Goal: Task Accomplishment & Management: Use online tool/utility

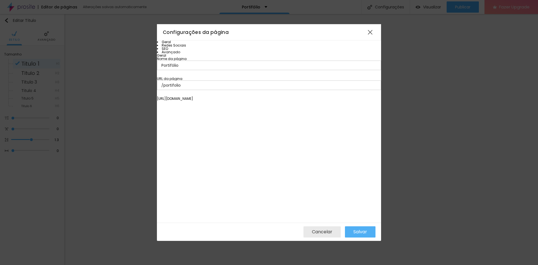
click at [240, 70] on input "Portifólio" at bounding box center [269, 66] width 224 height 10
click at [235, 90] on input "/portifolio" at bounding box center [269, 85] width 224 height 10
click at [259, 90] on input "/portifolio" at bounding box center [269, 85] width 224 height 10
click at [256, 100] on div "Geral Nome da página Portifólio URL da página /portifolio https://febadin.alboo…" at bounding box center [269, 77] width 224 height 47
click at [187, 50] on li "SEO" at bounding box center [269, 48] width 224 height 3
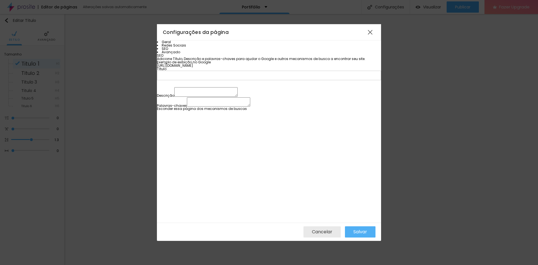
click at [194, 47] on li "Redes Sociais" at bounding box center [269, 45] width 224 height 3
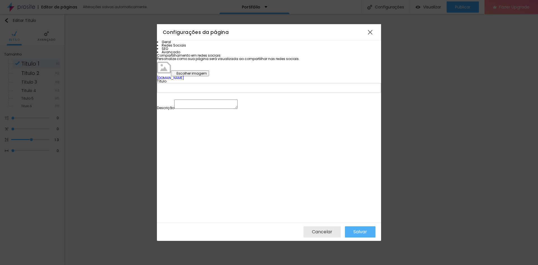
scroll to position [3, 0]
click at [185, 50] on li "SEO" at bounding box center [269, 48] width 224 height 3
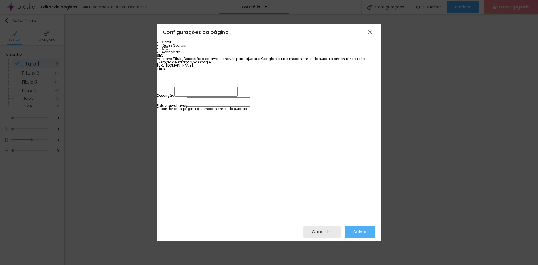
scroll to position [4, 0]
click at [186, 54] on li "Avançado" at bounding box center [269, 51] width 224 height 3
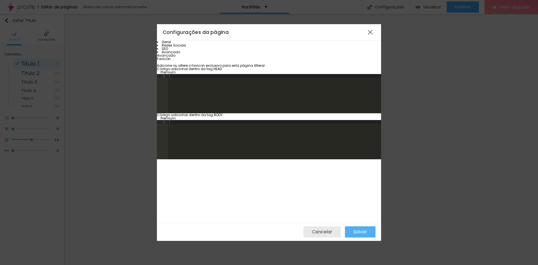
scroll to position [0, 0]
click at [370, 30] on div at bounding box center [370, 32] width 10 height 10
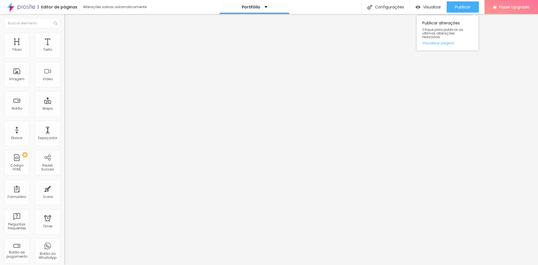
drag, startPoint x: 458, startPoint y: 9, endPoint x: 429, endPoint y: 30, distance: 35.6
click at [458, 9] on span "Publicar" at bounding box center [462, 7] width 15 height 4
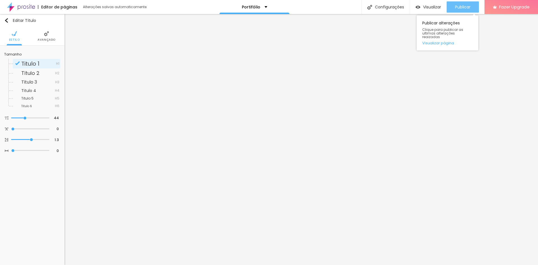
drag, startPoint x: 464, startPoint y: 7, endPoint x: 430, endPoint y: 36, distance: 44.5
click at [464, 7] on span "Publicar" at bounding box center [462, 7] width 15 height 4
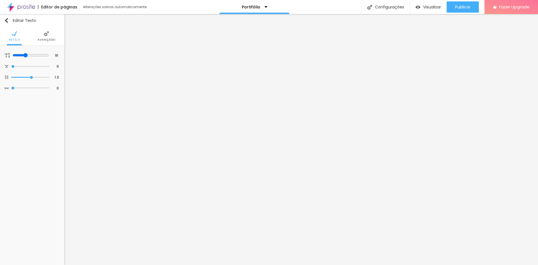
click at [41, 39] on span "Avançado" at bounding box center [47, 39] width 18 height 3
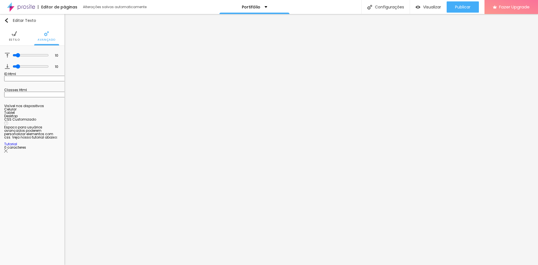
click at [15, 32] on img at bounding box center [14, 33] width 5 height 5
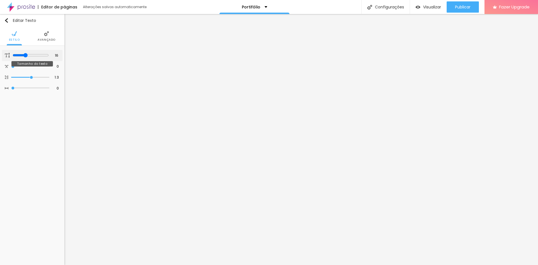
type input "13"
type input "12"
type input "13"
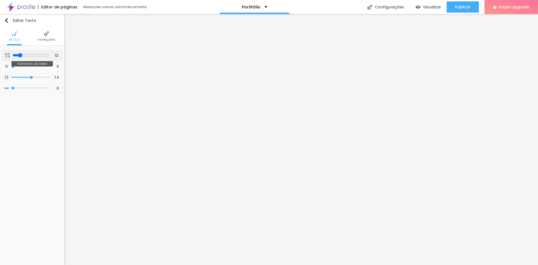
type input "13"
drag, startPoint x: 24, startPoint y: 54, endPoint x: 20, endPoint y: 55, distance: 4.0
type input "13"
click at [20, 55] on input "range" at bounding box center [31, 55] width 36 height 4
click at [6, 20] on img "button" at bounding box center [6, 20] width 4 height 4
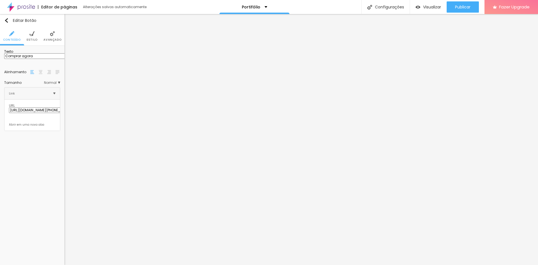
drag, startPoint x: 41, startPoint y: 61, endPoint x: 7, endPoint y: 61, distance: 34.2
click at [7, 59] on input "Comprar agora" at bounding box center [37, 56] width 67 height 6
type input "Quero este plano"
click at [50, 36] on li "Avançado" at bounding box center [47, 36] width 18 height 19
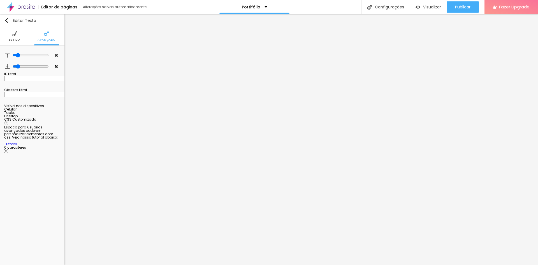
click at [14, 34] on img at bounding box center [14, 33] width 5 height 5
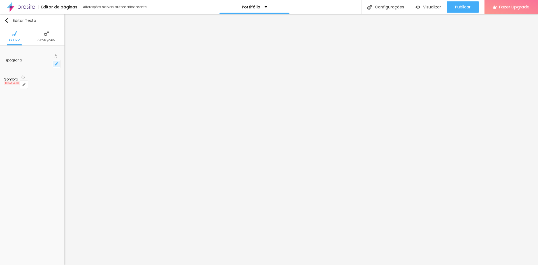
click at [56, 62] on icon "button" at bounding box center [56, 63] width 3 height 3
type input "1"
click at [15, 265] on div at bounding box center [269, 265] width 538 height 0
click at [55, 60] on button "button" at bounding box center [56, 64] width 8 height 8
type input "1"
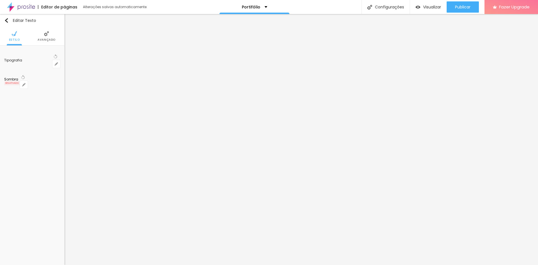
click at [29, 265] on div at bounding box center [269, 265] width 538 height 0
drag, startPoint x: 44, startPoint y: 62, endPoint x: -3, endPoint y: 59, distance: 47.2
click at [0, 59] on html "Editor de páginas Alterações salvas automaticamente Portifólio Configurações Co…" at bounding box center [269, 132] width 538 height 265
click at [38, 59] on input "Comprar agora" at bounding box center [37, 56] width 67 height 6
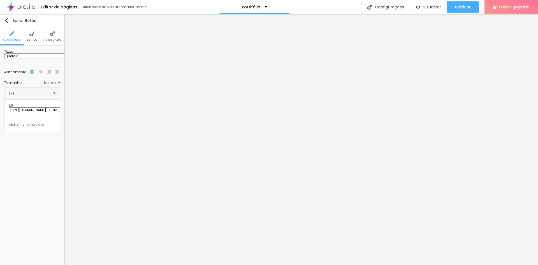
type input "Quero este plano"
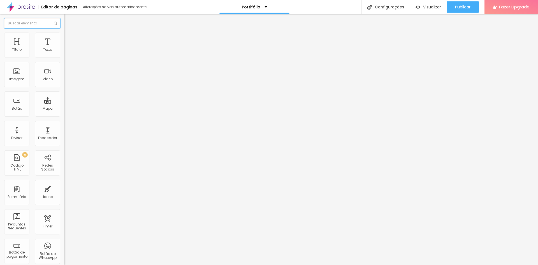
click at [30, 24] on input "text" at bounding box center [32, 23] width 56 height 10
type input "s"
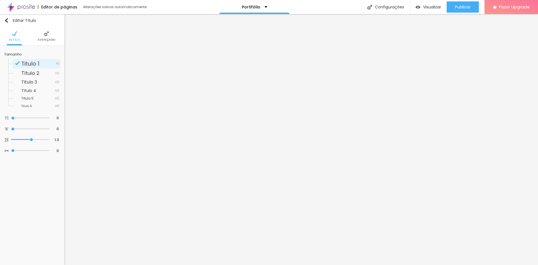
click at [47, 41] on span "Avançado" at bounding box center [47, 39] width 18 height 3
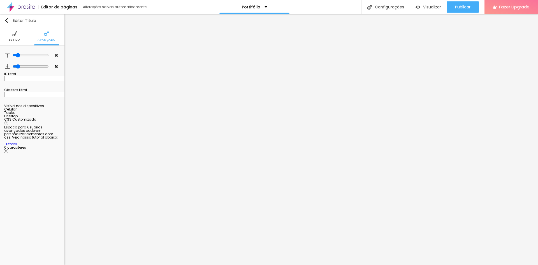
click at [19, 40] on ul "Estilo Avançado" at bounding box center [32, 36] width 64 height 19
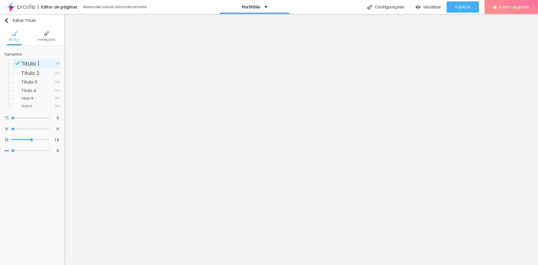
click at [47, 65] on span "Titulo 1" at bounding box center [38, 64] width 35 height 6
click at [13, 115] on div "0 Tamanho do texto" at bounding box center [32, 118] width 61 height 11
type input "20"
type input "21"
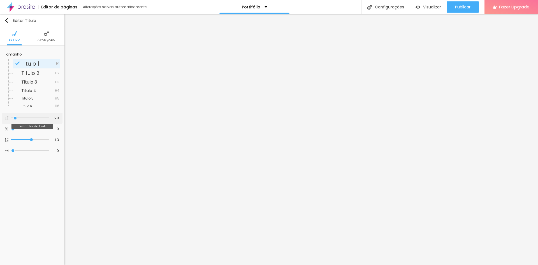
type input "21"
type input "22"
type input "28"
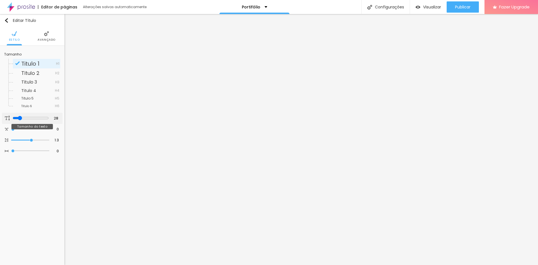
type input "29"
type input "30"
type input "31"
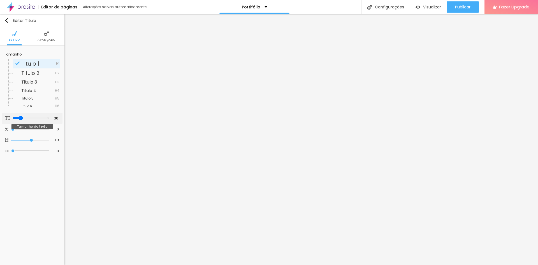
type input "31"
type input "32"
type input "33"
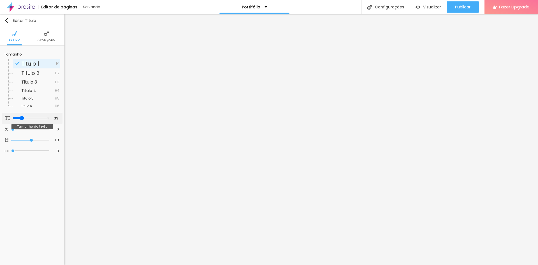
type input "34"
type input "35"
type input "36"
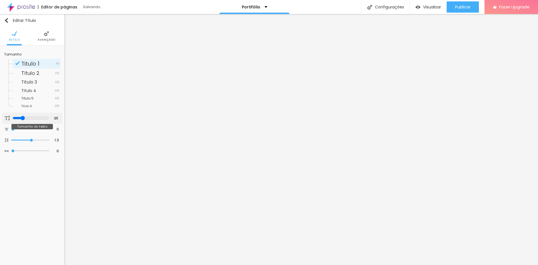
type input "36"
type input "37"
type input "38"
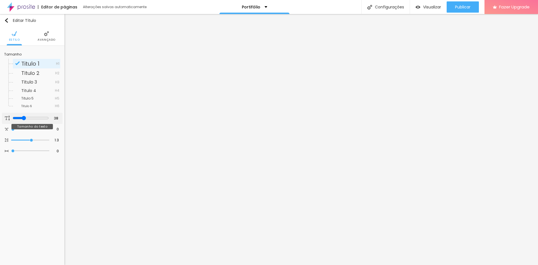
type input "37"
type input "36"
type input "35"
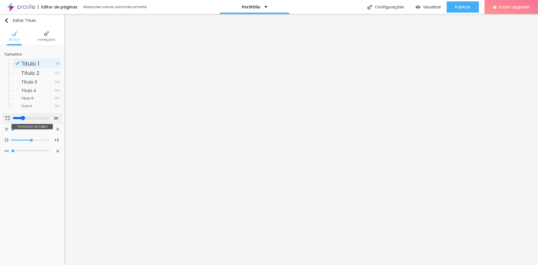
type input "35"
type input "34"
type input "33"
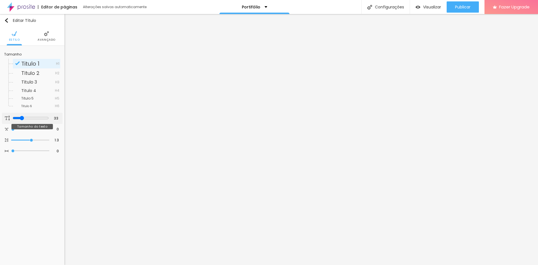
drag, startPoint x: 15, startPoint y: 117, endPoint x: 21, endPoint y: 119, distance: 5.7
type input "33"
click at [21, 119] on input "range" at bounding box center [31, 118] width 36 height 4
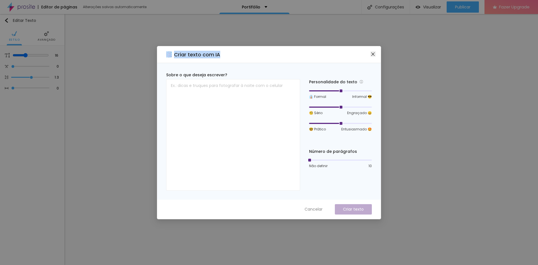
click at [370, 54] on div "Criar texto com IA Sobre o que deseja escrever? Personalidade do texto 👔 Formal…" at bounding box center [269, 132] width 224 height 173
click at [374, 54] on icon "close" at bounding box center [373, 53] width 3 height 3
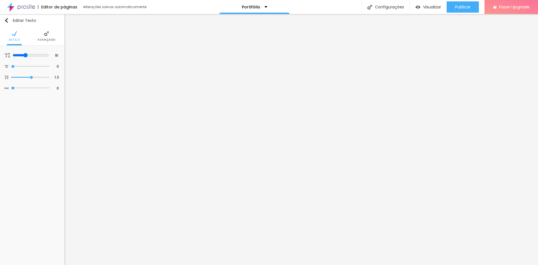
click at [40, 36] on li "Avançado" at bounding box center [47, 36] width 18 height 19
drag, startPoint x: 32, startPoint y: 61, endPoint x: 27, endPoint y: 79, distance: 18.6
click at [1, 61] on div "Texto Click me Alinhamento Tamanho Normal Pequeno Normal Grande Link URL https:…" at bounding box center [32, 89] width 64 height 86
paste input "Quero reservar"
type input "Quero reservar"
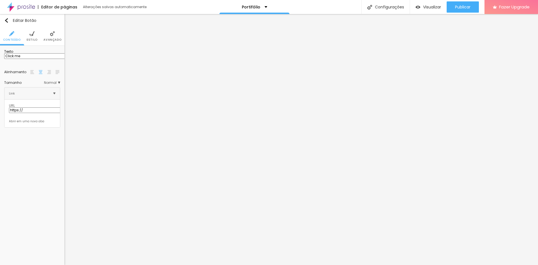
drag, startPoint x: 39, startPoint y: 63, endPoint x: -18, endPoint y: 63, distance: 56.9
click at [0, 63] on html "Editor de páginas Alterações salvas automaticamente Portifólio Configurações Co…" at bounding box center [269, 132] width 538 height 265
paste input "Solicitar orçamento"
type input "Solicitar orçamento"
drag, startPoint x: 31, startPoint y: 61, endPoint x: -5, endPoint y: 59, distance: 36.5
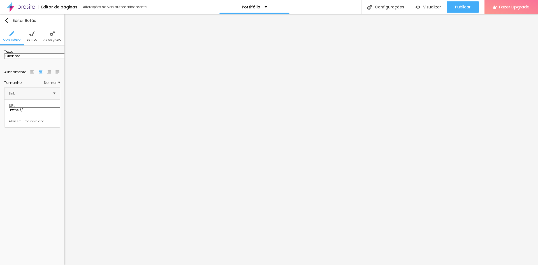
click at [0, 59] on html "Editor de páginas Alterações salvas automaticamente Portifólio Configurações Co…" at bounding box center [269, 132] width 538 height 265
paste input "Quero meu evento registrado"
type input "Quero meu evento registrado"
drag, startPoint x: 44, startPoint y: 63, endPoint x: -11, endPoint y: 62, distance: 54.4
click at [0, 62] on html "Editor de páginas Alterações salvas automaticamente Portifólio Configurações Co…" at bounding box center [269, 132] width 538 height 265
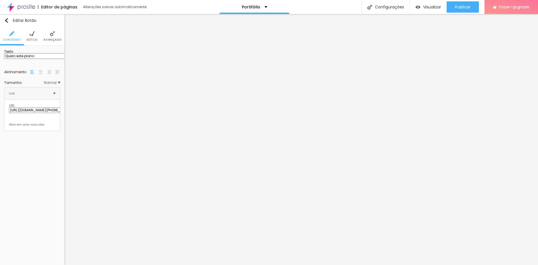
paste input "Reservar meu ensai"
type input "Reservar meu ensaio"
click at [0, 63] on html "Editor de páginas Alterações salvas automaticamente Portifólio Configurações Co…" at bounding box center [269, 132] width 538 height 265
paste input "viver essa experiência"
type input "Quero viver essa experiência"
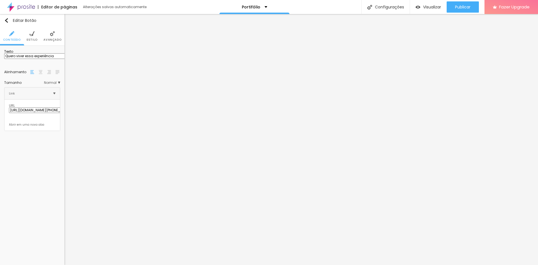
click at [37, 59] on input "Quero viver essa experiência" at bounding box center [37, 56] width 67 height 6
click at [59, 59] on input "Quero viver essa experiência" at bounding box center [37, 56] width 67 height 6
click at [33, 40] on span "Estilo" at bounding box center [32, 39] width 11 height 3
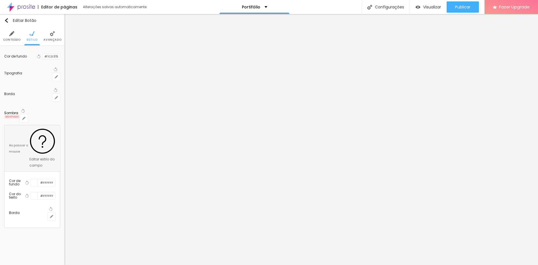
click at [52, 40] on span "Avançado" at bounding box center [52, 39] width 18 height 3
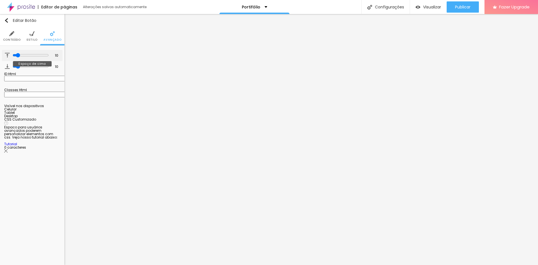
type input "12"
type input "16"
type input "21"
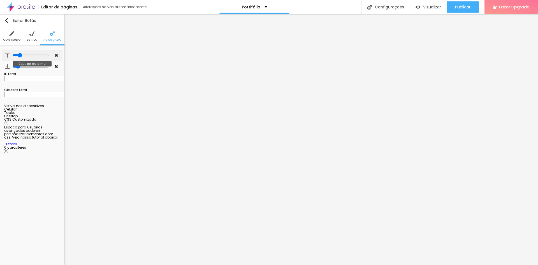
type input "21"
type input "22"
type input "23"
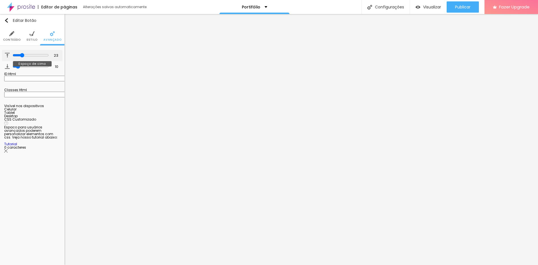
type input "22"
type input "19"
type input "16"
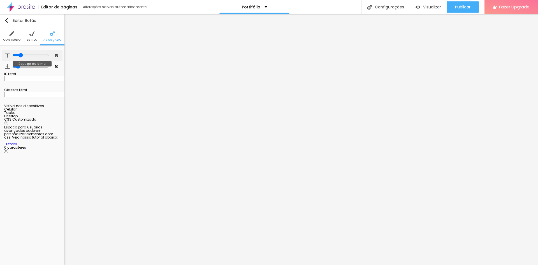
type input "16"
type input "13"
type input "10"
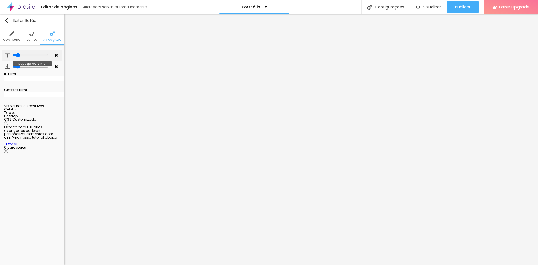
type input "9"
type input "7"
type input "5"
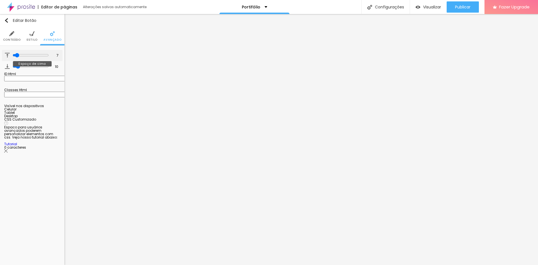
type input "5"
type input "4"
type input "3"
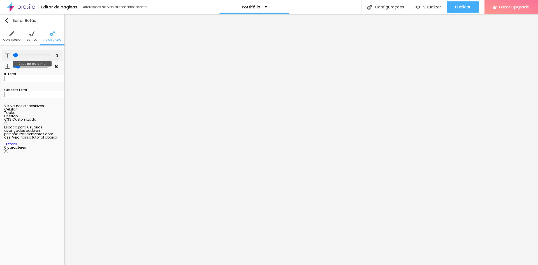
type input "2"
type input "1"
type input "0"
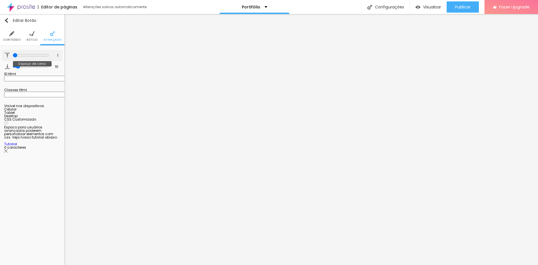
type input "0"
type input "1"
type input "2"
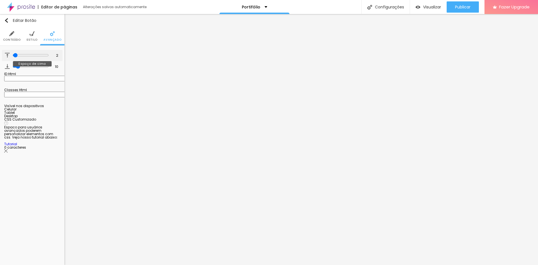
type input "2"
click at [14, 57] on input "range" at bounding box center [31, 55] width 36 height 4
click at [10, 42] on li "Conteúdo" at bounding box center [12, 36] width 18 height 19
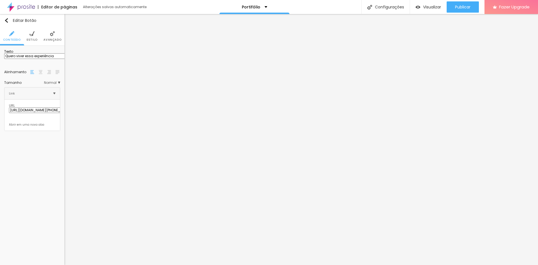
click at [45, 59] on input "Quero viver essa experiência" at bounding box center [37, 56] width 67 height 6
click at [34, 59] on input "Quero viver essa experiência" at bounding box center [37, 56] width 67 height 6
click at [22, 59] on input "Quero viver essa experiência" at bounding box center [37, 56] width 67 height 6
drag, startPoint x: 11, startPoint y: 62, endPoint x: -3, endPoint y: 62, distance: 14.0
click at [0, 62] on html "Editor de páginas Alterações salvas automaticamente Portifólio Configurações Co…" at bounding box center [269, 132] width 538 height 265
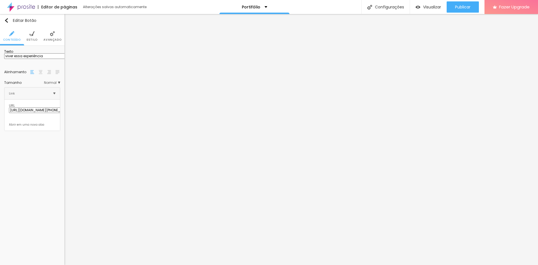
type input "viver essa experiência"
click at [46, 40] on span "Avançado" at bounding box center [52, 39] width 18 height 3
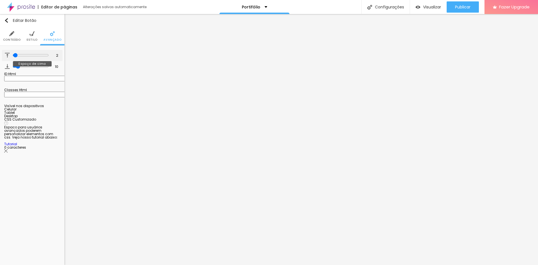
drag, startPoint x: 13, startPoint y: 53, endPoint x: 15, endPoint y: 54, distance: 3.0
click at [15, 54] on div at bounding box center [31, 55] width 36 height 5
type input "11"
type input "12"
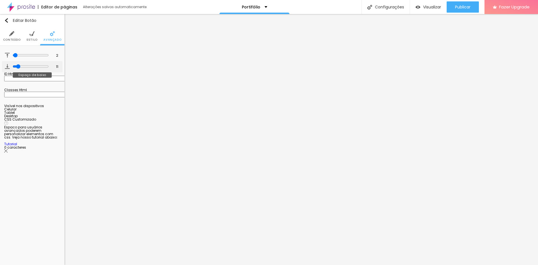
type input "12"
type input "21"
type input "23"
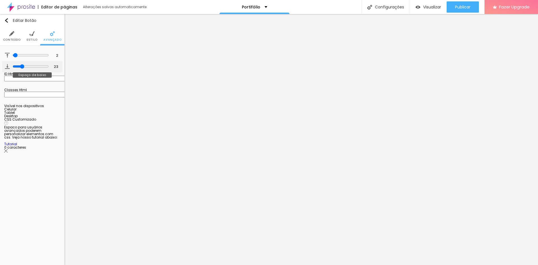
type input "25"
type input "26"
type input "27"
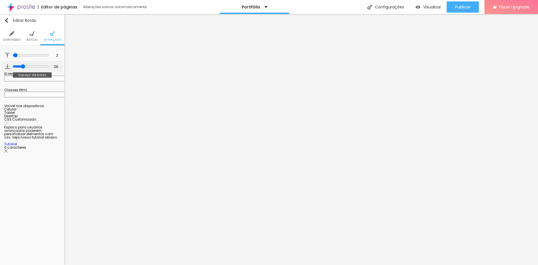
type input "27"
type input "25"
type input "22"
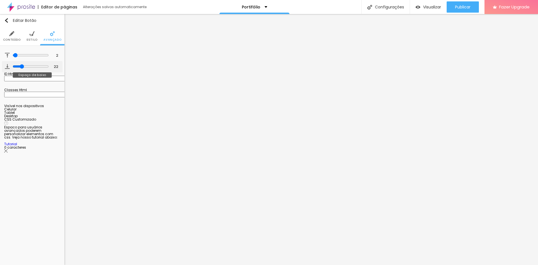
type input "16"
type input "14"
type input "10"
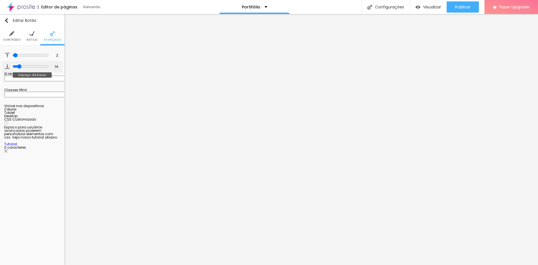
type input "10"
type input "9"
type input "8"
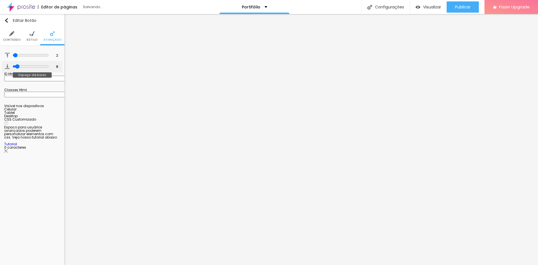
type input "7"
type input "6"
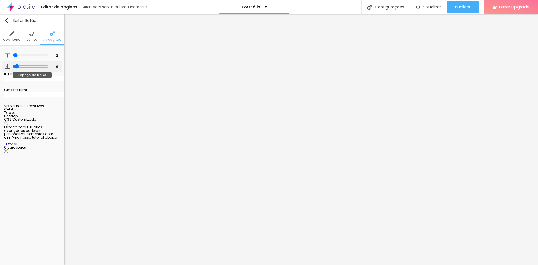
click at [15, 65] on input "range" at bounding box center [31, 66] width 36 height 4
type input "3"
type input "9"
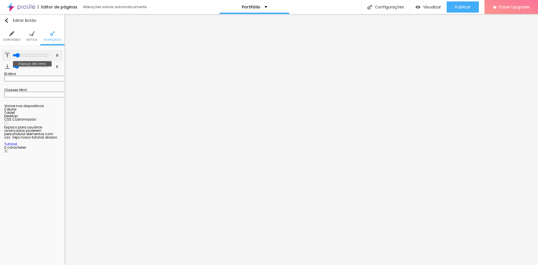
type input "9"
click at [16, 56] on input "range" at bounding box center [31, 55] width 36 height 4
click at [29, 40] on span "Estilo" at bounding box center [32, 39] width 11 height 3
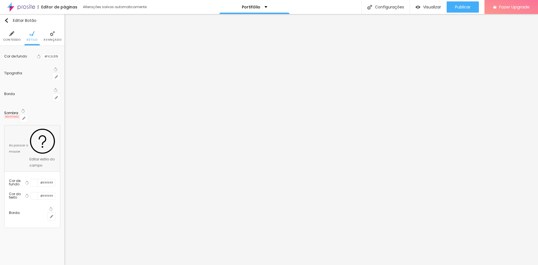
click at [11, 37] on li "Conteúdo" at bounding box center [12, 36] width 18 height 19
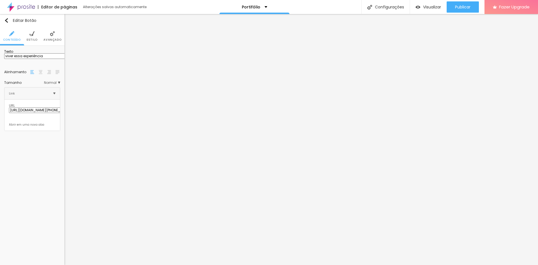
click at [38, 75] on div at bounding box center [41, 72] width 6 height 7
click at [32, 39] on span "Estilo" at bounding box center [32, 39] width 11 height 3
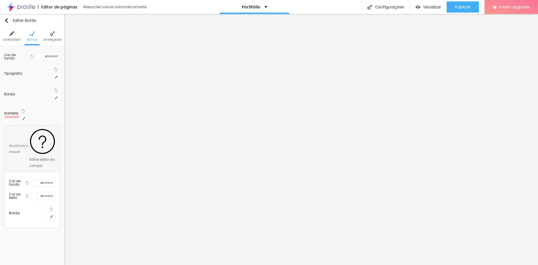
click at [16, 36] on li "Conteúdo" at bounding box center [12, 36] width 18 height 19
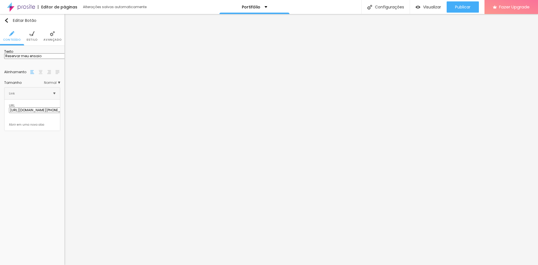
click at [40, 74] on img at bounding box center [41, 72] width 4 height 4
drag, startPoint x: 27, startPoint y: 36, endPoint x: 35, endPoint y: 45, distance: 11.9
click at [27, 36] on li "Estilo" at bounding box center [32, 36] width 11 height 19
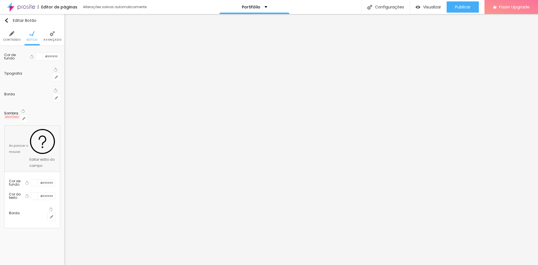
click at [14, 40] on span "Conteúdo" at bounding box center [12, 39] width 18 height 3
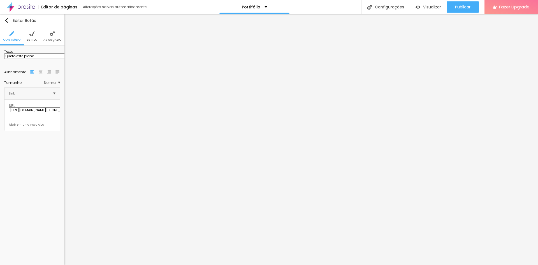
click at [41, 73] on div at bounding box center [41, 72] width 6 height 7
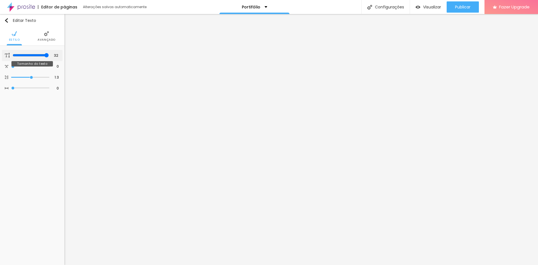
type input "31"
type input "22"
type input "20"
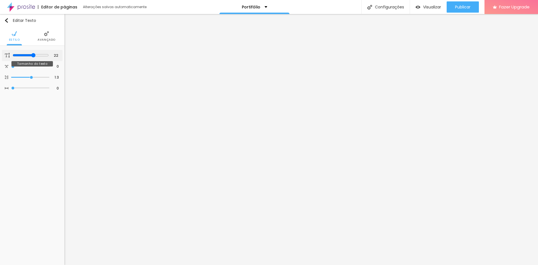
type input "20"
type input "19"
type input "18"
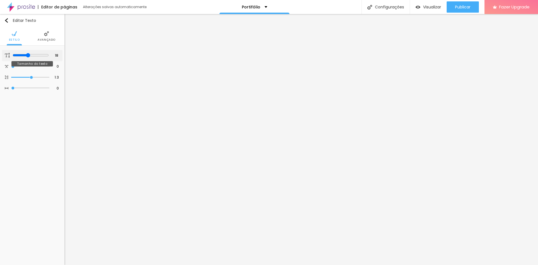
type input "17"
type input "16"
type input "15"
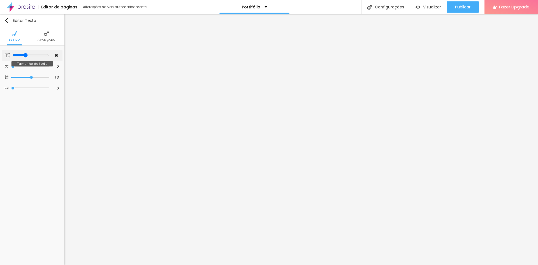
type input "15"
type input "14"
type input "13"
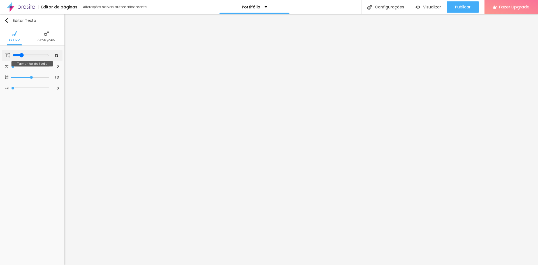
type input "14"
type input "15"
drag, startPoint x: 46, startPoint y: 54, endPoint x: 23, endPoint y: 56, distance: 23.1
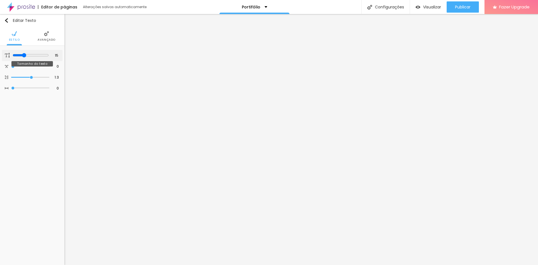
type input "15"
click at [23, 56] on input "range" at bounding box center [31, 55] width 36 height 4
click at [45, 40] on span "Avançado" at bounding box center [47, 39] width 18 height 3
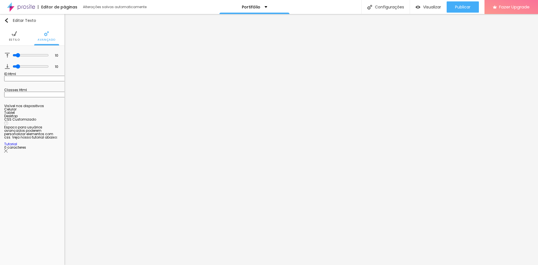
click at [11, 39] on span "Estilo" at bounding box center [14, 39] width 11 height 3
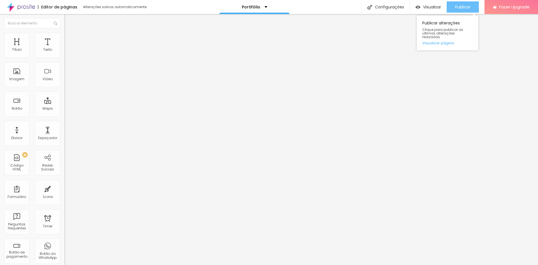
click at [471, 7] on button "Publicar" at bounding box center [463, 6] width 32 height 11
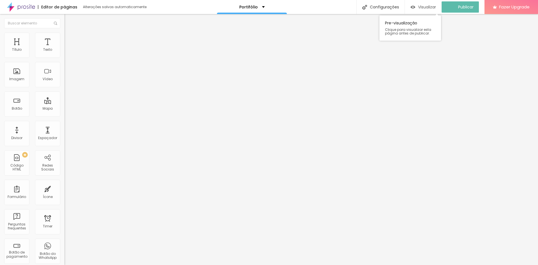
click at [428, 9] on span "Visualizar" at bounding box center [427, 7] width 18 height 4
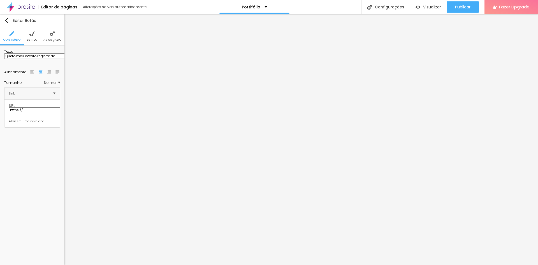
click at [42, 59] on input "Quero meu evento registrado" at bounding box center [37, 56] width 67 height 6
paste input "Garantir cobertura"
type input "Garantir cobertura"
click at [37, 159] on div "Editar Botão Conteúdo Estilo Avançado Texto Garantir cobertura Alinhamento Tama…" at bounding box center [32, 139] width 64 height 251
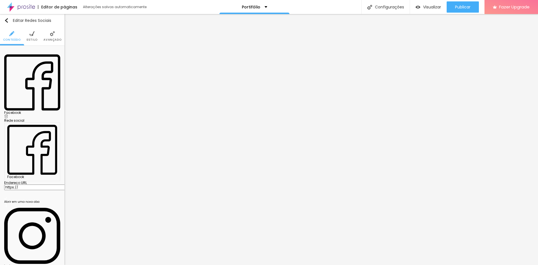
click at [8, 114] on img at bounding box center [6, 116] width 4 height 4
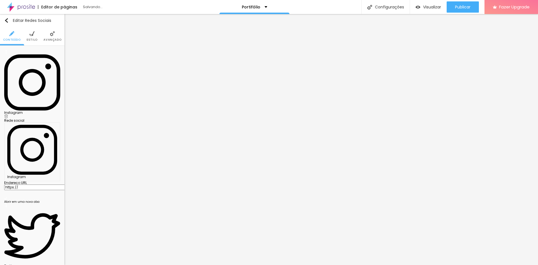
click at [8, 114] on img at bounding box center [6, 116] width 4 height 4
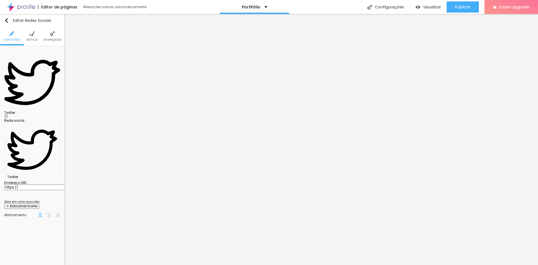
click at [8, 114] on img at bounding box center [6, 116] width 4 height 4
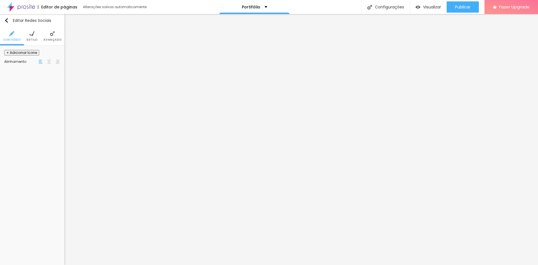
click at [39, 54] on button "+ Adicionar Icone" at bounding box center [21, 53] width 35 height 6
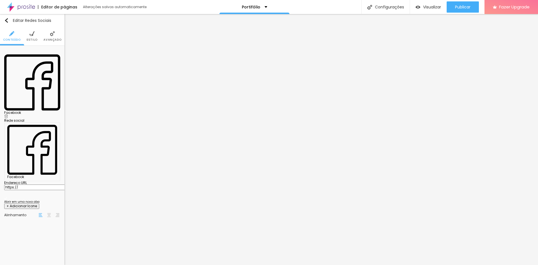
click at [14, 54] on img at bounding box center [32, 82] width 56 height 56
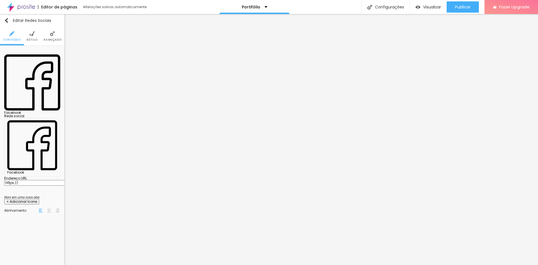
click at [48, 120] on div "Facebook" at bounding box center [32, 147] width 50 height 54
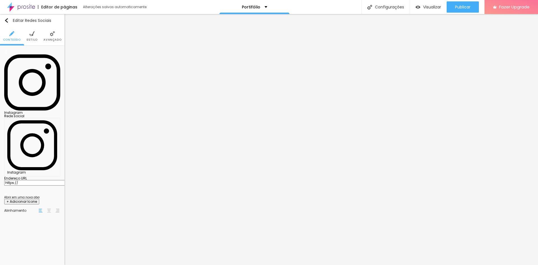
click at [33, 180] on input "https://" at bounding box center [37, 183] width 67 height 6
click at [29, 180] on input "https://" at bounding box center [37, 183] width 67 height 6
paste input "www.instagram.com/fe_badin/"
type input "https://www.instagram.com/fe_badin/"
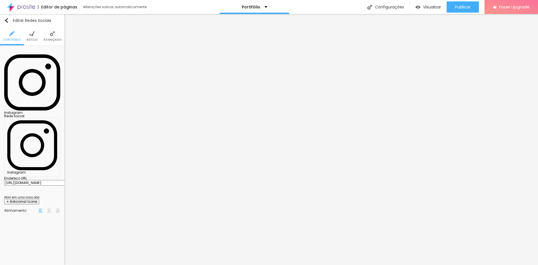
click at [34, 145] on div "Editar Redes Sociais Conteúdo Estilo Avançado Instagram Rede social Instagram E…" at bounding box center [32, 139] width 64 height 251
click at [25, 138] on div "Editar Redes Sociais Conteúdo Estilo Avançado Instagram Rede social Instagram E…" at bounding box center [32, 139] width 64 height 251
click at [22, 199] on button "+ Adicionar Icone" at bounding box center [21, 202] width 35 height 6
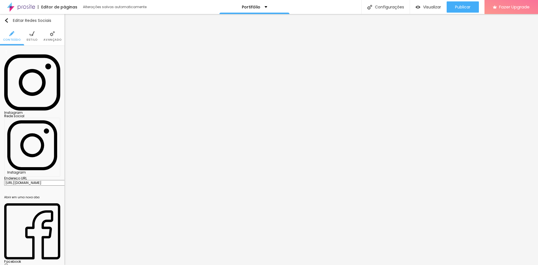
click at [34, 260] on div "Facebook" at bounding box center [32, 261] width 56 height 3
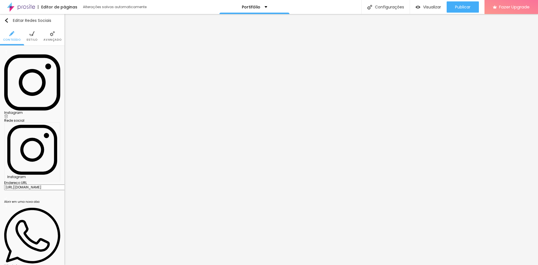
type input "https://"
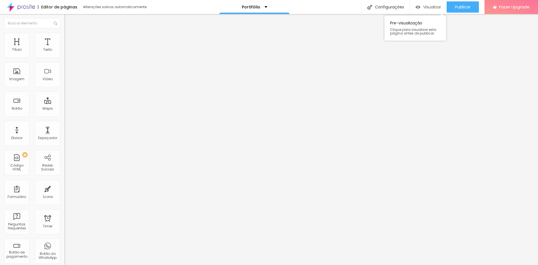
click at [425, 5] on span "Visualizar" at bounding box center [432, 7] width 18 height 4
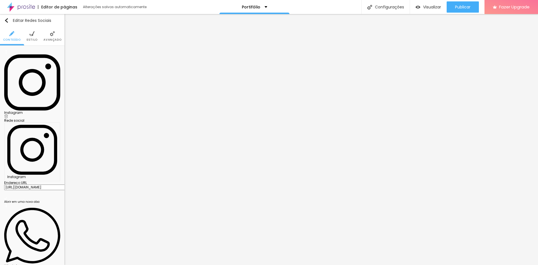
click at [30, 264] on div "WhatsApp" at bounding box center [32, 265] width 56 height 3
drag, startPoint x: 34, startPoint y: 104, endPoint x: 1, endPoint y: 102, distance: 32.8
click at [1, 102] on div "Instagram Rede social Instagram Endereço URL https://www.instagram.com/fe_badin…" at bounding box center [32, 210] width 64 height 328
paste input "api.whatsapp.com/send?phone=5514996055023&text=Ol%C3%A1%2C+estava+visitando+seu…"
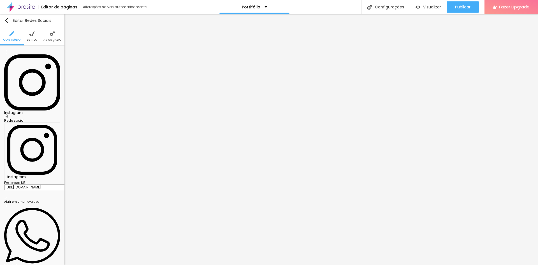
type input "https://api.whatsapp.com/send?phone=5514996055023&text=Ol%C3%A1%2C+estava+visit…"
click at [34, 152] on div "Editar Redes Sociais Conteúdo Estilo Avançado Instagram Rede social Instagram E…" at bounding box center [32, 139] width 64 height 251
click at [24, 264] on div "WhatsApp" at bounding box center [32, 265] width 56 height 3
click at [34, 141] on div "Editar Redes Sociais Conteúdo Estilo Avançado Instagram Rede social Instagram E…" at bounding box center [32, 139] width 64 height 251
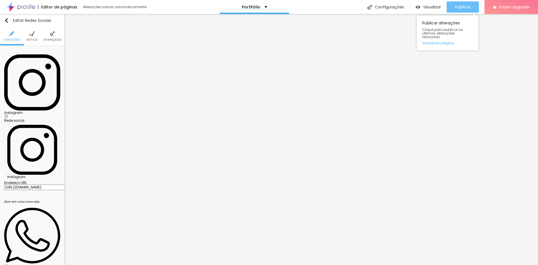
click at [459, 8] on span "Publicar" at bounding box center [462, 7] width 15 height 4
click at [35, 34] on li "Estilo" at bounding box center [32, 36] width 11 height 19
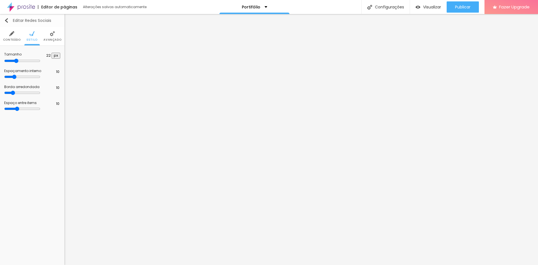
click at [4, 22] on button "Editar Redes Sociais" at bounding box center [32, 20] width 64 height 13
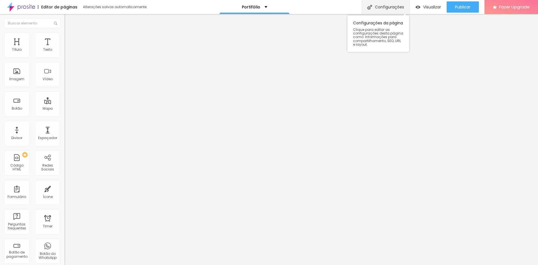
click at [378, 4] on div "Configurações" at bounding box center [386, 7] width 48 height 14
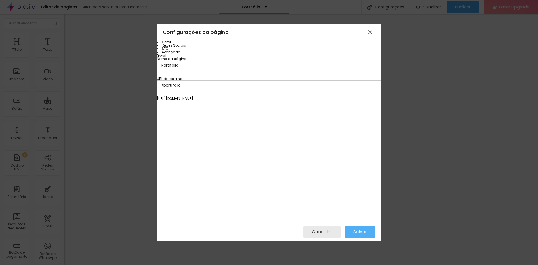
click at [180, 47] on li "Redes Sociais" at bounding box center [269, 45] width 224 height 3
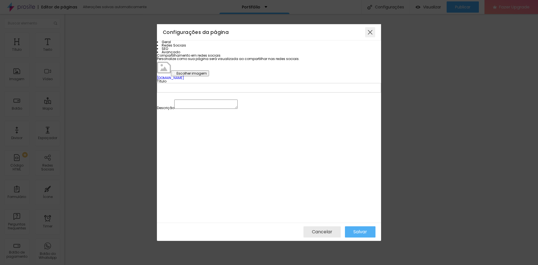
click at [371, 31] on div at bounding box center [370, 32] width 10 height 10
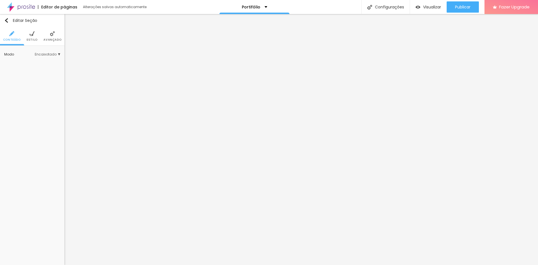
click at [38, 37] on ul "Conteúdo Estilo Avançado" at bounding box center [32, 36] width 64 height 19
click at [32, 37] on li "Estilo" at bounding box center [32, 36] width 11 height 19
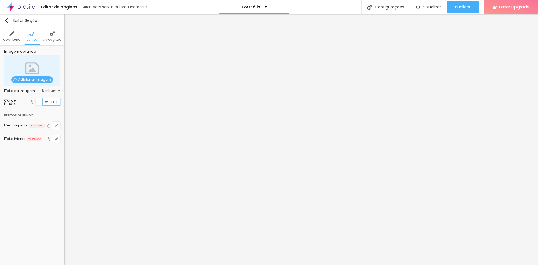
click at [49, 100] on input "#FFFFFF" at bounding box center [51, 101] width 17 height 7
paste input "3A4F7A"
type input "#3A4F7A"
click at [51, 107] on div "Cor de fundo Voltar ao padrão #3A4F7A" at bounding box center [32, 101] width 56 height 13
click at [41, 126] on span "DESATIVADO" at bounding box center [37, 126] width 16 height 4
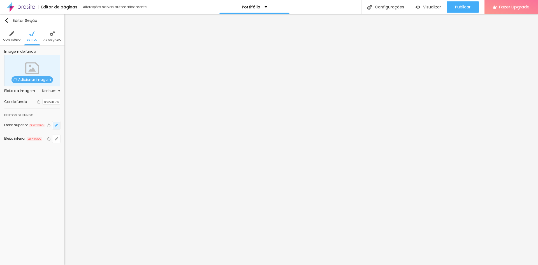
click at [57, 124] on icon "button" at bounding box center [56, 125] width 3 height 3
radio input "false"
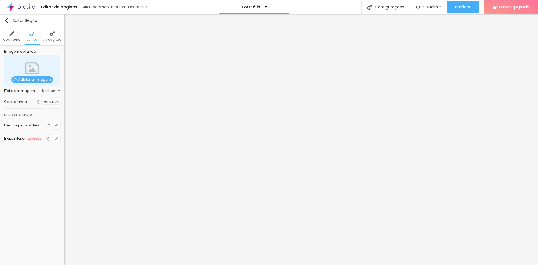
radio input "false"
radio input "true"
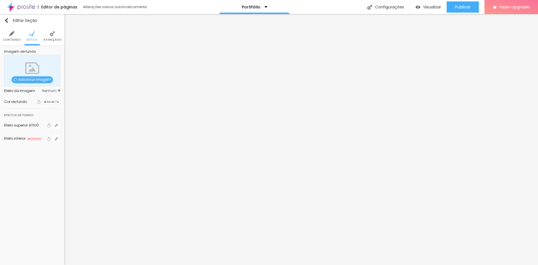
radio input "false"
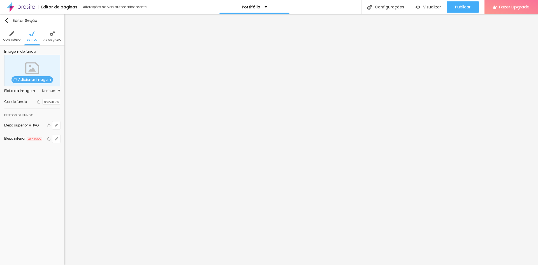
radio input "false"
radio input "true"
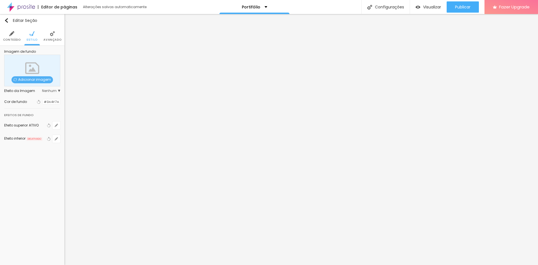
radio input "false"
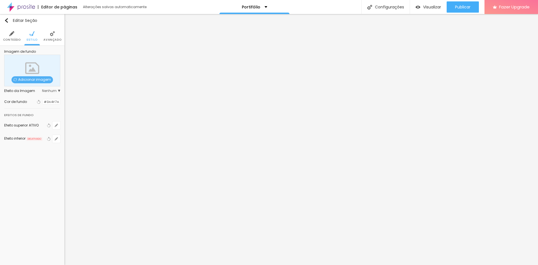
radio input "false"
radio input "true"
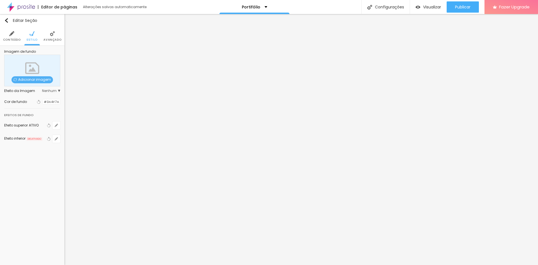
radio input "false"
type input "90"
type input "160"
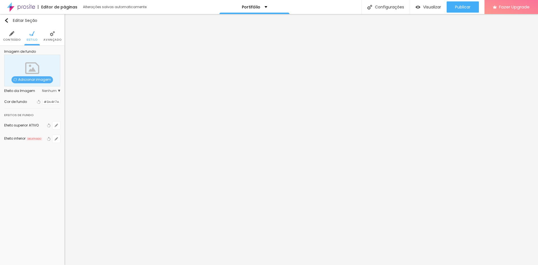
type input "140"
type input "125"
type input "110"
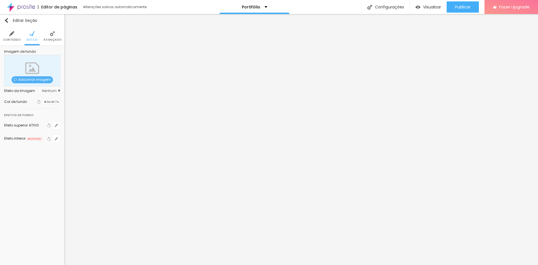
type input "110"
type input "105"
type input "100"
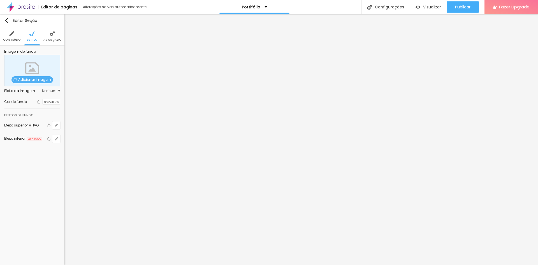
type input "85"
drag, startPoint x: 72, startPoint y: 201, endPoint x: 106, endPoint y: 197, distance: 35.0
drag, startPoint x: 63, startPoint y: 215, endPoint x: 95, endPoint y: 215, distance: 31.4
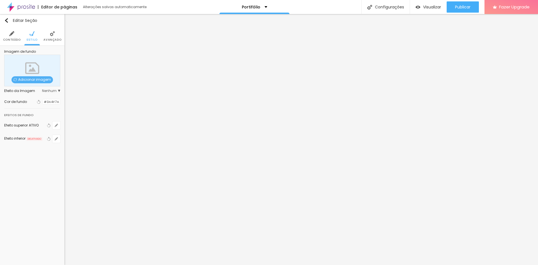
drag, startPoint x: 65, startPoint y: 216, endPoint x: 76, endPoint y: 215, distance: 11.0
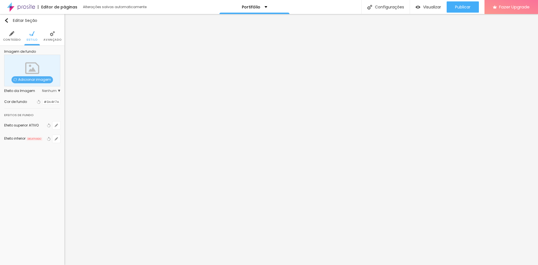
paste input "3A4F7A"
drag, startPoint x: 94, startPoint y: 214, endPoint x: 96, endPoint y: 216, distance: 3.3
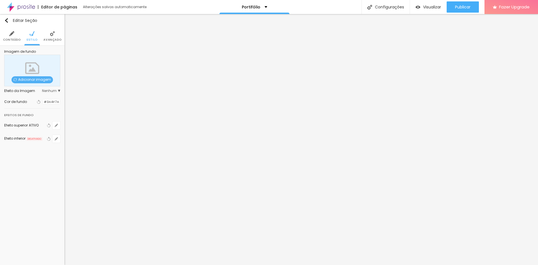
click at [49, 265] on div at bounding box center [269, 265] width 538 height 0
click at [49, 101] on input "#3A4F7A" at bounding box center [51, 101] width 17 height 5
paste input "4169E1"
click at [51, 101] on input "#4169E1" at bounding box center [51, 101] width 17 height 5
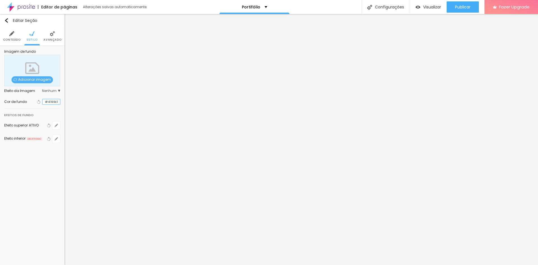
click at [51, 101] on input "#4169E1" at bounding box center [51, 101] width 17 height 5
paste input "2F4CA6"
click at [50, 100] on input "#2F4CA6" at bounding box center [51, 101] width 17 height 5
click at [43, 102] on div at bounding box center [43, 101] width 0 height 5
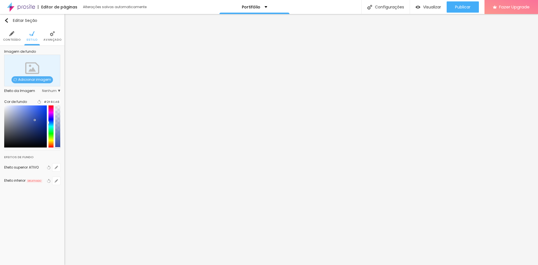
click at [19, 98] on div "Cor de fundo Voltar ao padrão #2F4CA6" at bounding box center [32, 122] width 56 height 55
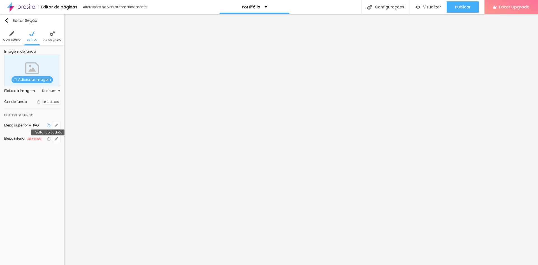
click at [49, 126] on icon "button" at bounding box center [49, 125] width 4 height 4
click at [43, 102] on div at bounding box center [43, 101] width 0 height 5
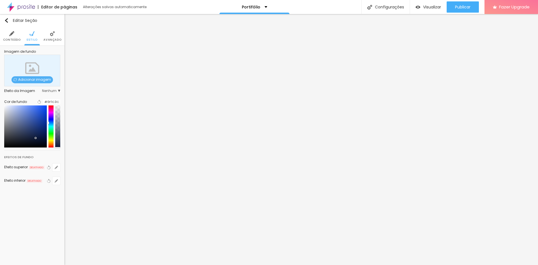
drag, startPoint x: 36, startPoint y: 128, endPoint x: 36, endPoint y: 141, distance: 13.5
click at [36, 141] on div at bounding box center [25, 126] width 43 height 42
click at [30, 196] on div "Editar Seção Conteúdo Estilo Avançado Imagem de fundo Adicionar imagem Efeito d…" at bounding box center [32, 139] width 64 height 251
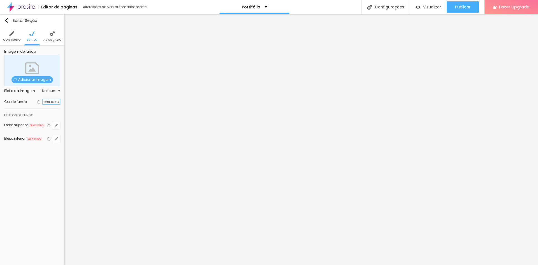
click at [54, 104] on input "#0F1C3C" at bounding box center [51, 101] width 17 height 5
click at [51, 100] on input "#0F1C3C" at bounding box center [51, 101] width 17 height 5
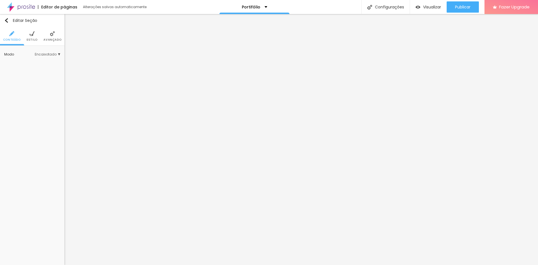
click at [35, 35] on li "Estilo" at bounding box center [32, 36] width 11 height 19
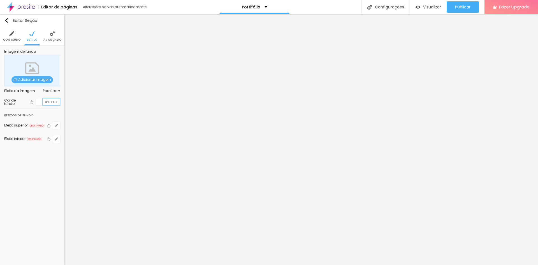
click at [50, 105] on input "#FFFFFF" at bounding box center [51, 101] width 17 height 7
paste input "0F1C3C"
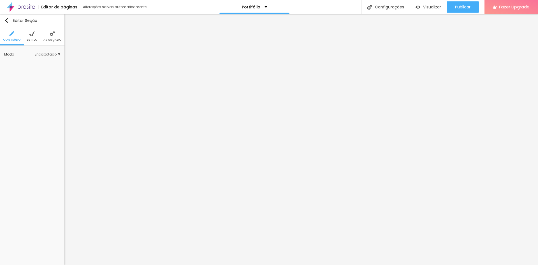
click at [33, 39] on span "Estilo" at bounding box center [32, 39] width 11 height 3
click at [33, 36] on li "Estilo" at bounding box center [32, 36] width 11 height 19
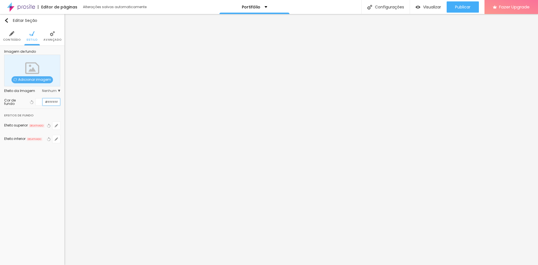
click at [50, 102] on input "#FFFFFF" at bounding box center [51, 101] width 17 height 7
paste input "2C3E73"
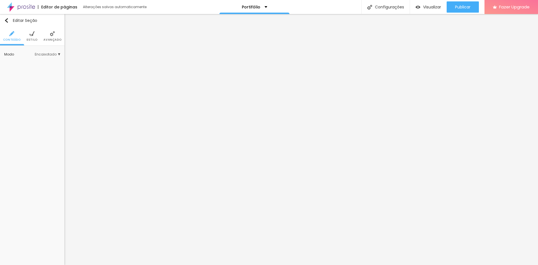
click at [33, 36] on img at bounding box center [31, 33] width 5 height 5
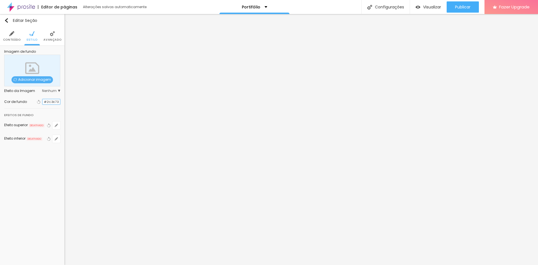
click at [52, 100] on input "#2C3E73" at bounding box center [51, 101] width 17 height 5
paste input "0F1C3C"
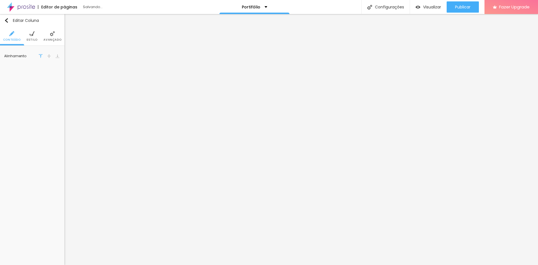
click at [21, 31] on ul "Conteúdo Estilo Avançado" at bounding box center [32, 36] width 64 height 19
click at [29, 36] on li "Estilo" at bounding box center [32, 36] width 11 height 19
click at [49, 55] on input "#FFFFFF" at bounding box center [51, 56] width 17 height 7
paste input "2C3E73"
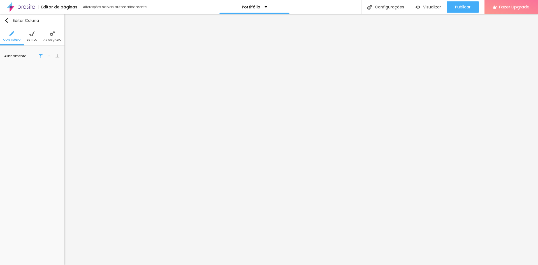
click at [35, 32] on li "Estilo" at bounding box center [32, 36] width 11 height 19
click at [43, 56] on div at bounding box center [43, 56] width 0 height 5
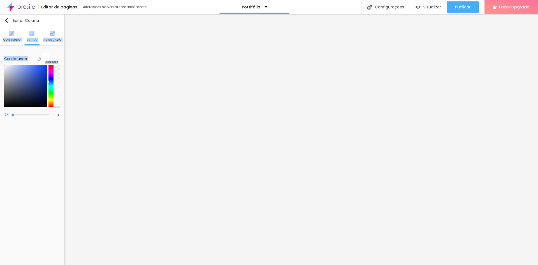
drag, startPoint x: 20, startPoint y: 70, endPoint x: -10, endPoint y: 48, distance: 37.0
click at [0, 48] on html "Editor de páginas Alterações salvas automaticamente Portifólio Configurações Co…" at bounding box center [269, 132] width 538 height 265
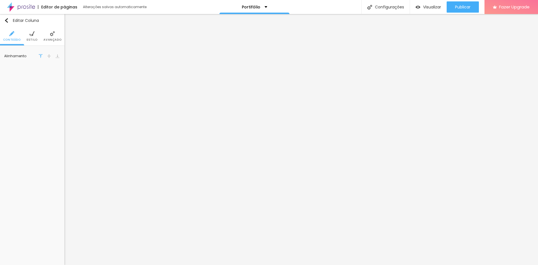
click at [38, 40] on ul "Conteúdo Estilo Avançado" at bounding box center [32, 36] width 64 height 19
click at [48, 36] on li "Avançado" at bounding box center [52, 36] width 18 height 19
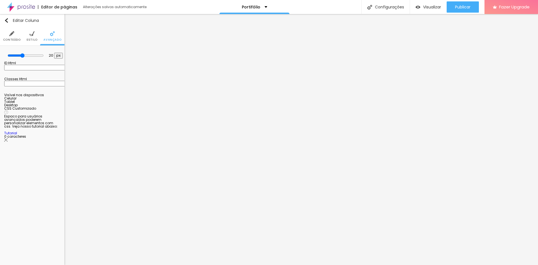
click at [34, 36] on li "Estilo" at bounding box center [32, 36] width 11 height 19
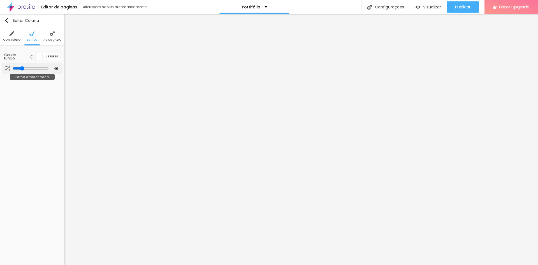
drag, startPoint x: 12, startPoint y: 69, endPoint x: 21, endPoint y: 72, distance: 9.3
click at [21, 71] on input "range" at bounding box center [31, 68] width 36 height 4
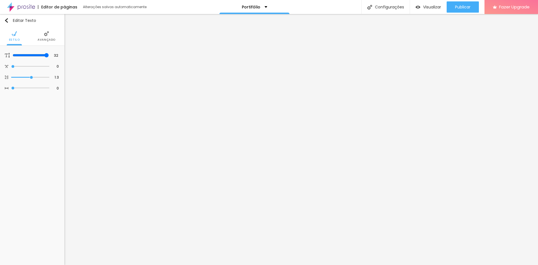
click at [41, 40] on span "Avançado" at bounding box center [47, 39] width 18 height 3
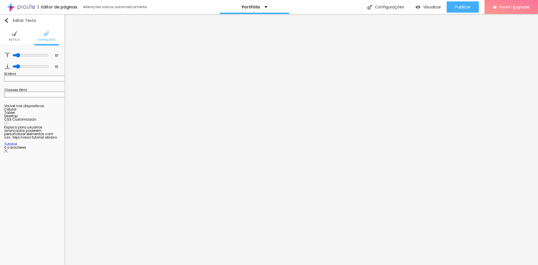
click at [19, 41] on span "Estilo" at bounding box center [14, 39] width 11 height 3
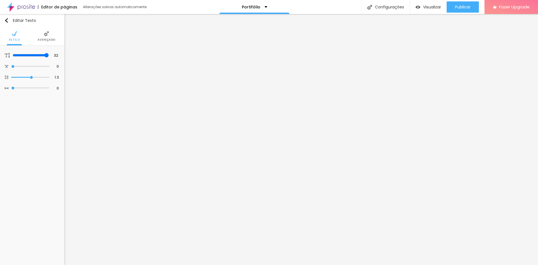
click at [34, 111] on div "Editar Texto Estilo Avançado 32 Tamanho do texto 0 Espaço entre letras 1.3 Altu…" at bounding box center [32, 139] width 64 height 251
click at [34, 34] on li "Estilo" at bounding box center [32, 36] width 11 height 19
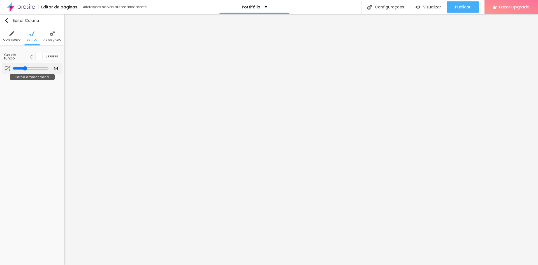
drag, startPoint x: 21, startPoint y: 68, endPoint x: 24, endPoint y: 70, distance: 3.6
click at [24, 70] on input "range" at bounding box center [31, 68] width 36 height 4
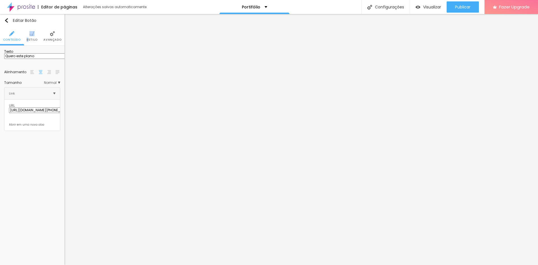
click at [29, 37] on li "Estilo" at bounding box center [32, 36] width 11 height 19
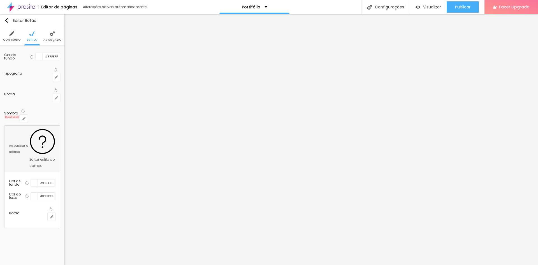
click at [37, 57] on div at bounding box center [39, 56] width 7 height 7
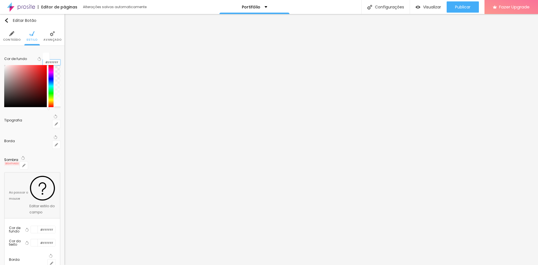
click at [51, 60] on input "#FFFFFF" at bounding box center [51, 62] width 17 height 5
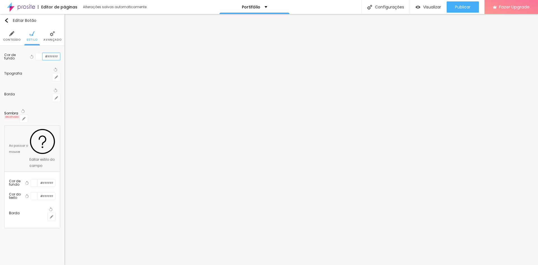
paste input "0F1C3C"
click at [18, 142] on div "Ao passar o mouse" at bounding box center [19, 148] width 20 height 12
click at [38, 179] on div at bounding box center [34, 182] width 7 height 7
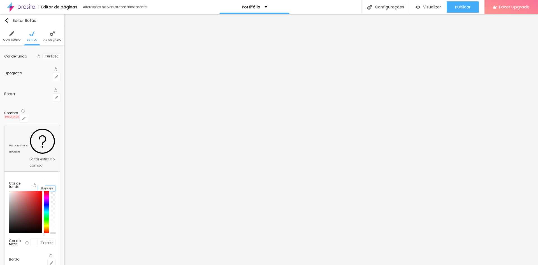
click at [54, 186] on input "#FFFFFF" at bounding box center [46, 188] width 17 height 5
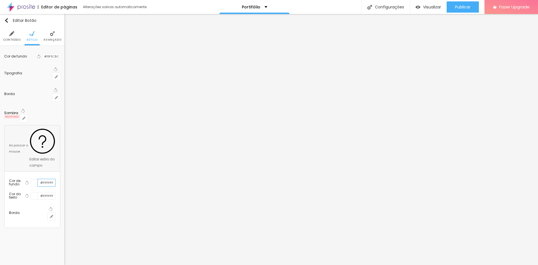
paste input "2C3E73"
click at [50, 172] on div "Editar Botão Conteúdo Estilo Avançado Cor de fundo Voltar ao padrão #0F1C3C Tip…" at bounding box center [32, 139] width 64 height 251
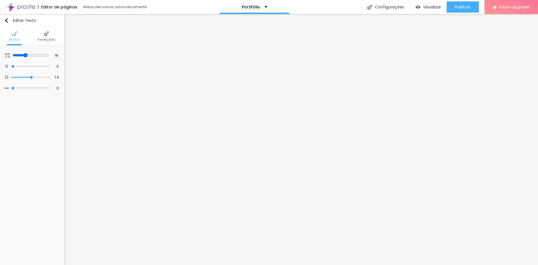
click at [47, 38] on span "Avançado" at bounding box center [47, 39] width 18 height 3
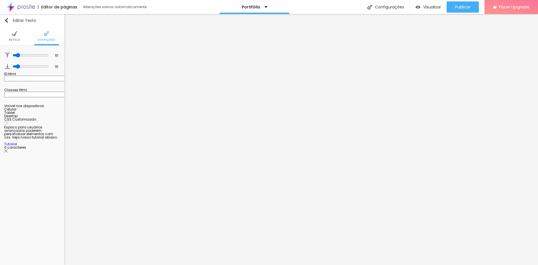
click at [16, 37] on li "Estilo" at bounding box center [14, 36] width 11 height 19
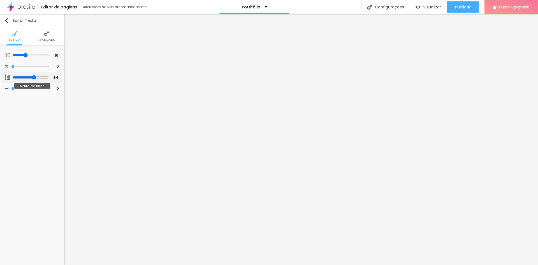
click at [33, 77] on input "range" at bounding box center [31, 77] width 36 height 4
click at [44, 31] on img at bounding box center [46, 33] width 5 height 5
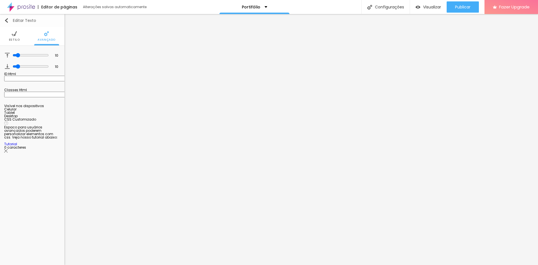
click at [6, 19] on img "button" at bounding box center [6, 20] width 4 height 4
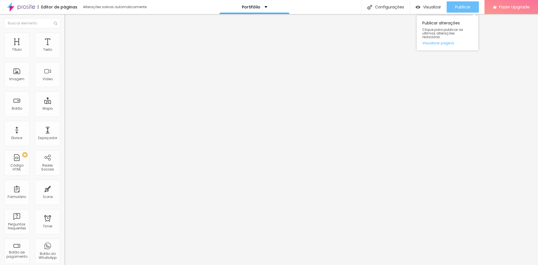
click at [456, 6] on span "Publicar" at bounding box center [462, 7] width 15 height 4
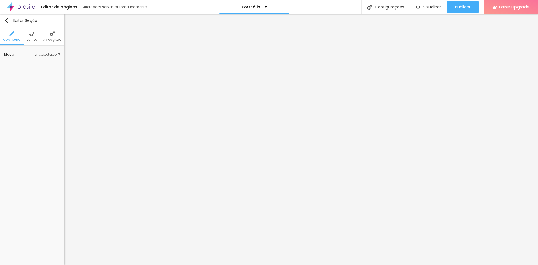
click at [29, 32] on li "Estilo" at bounding box center [32, 36] width 11 height 19
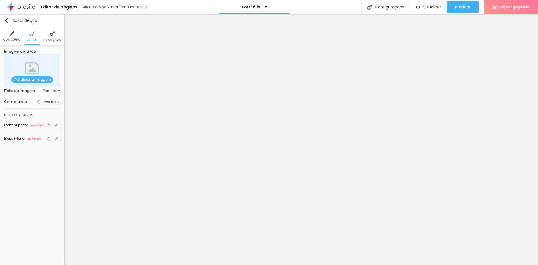
click at [43, 79] on span "Adicionar imagem" at bounding box center [32, 79] width 42 height 7
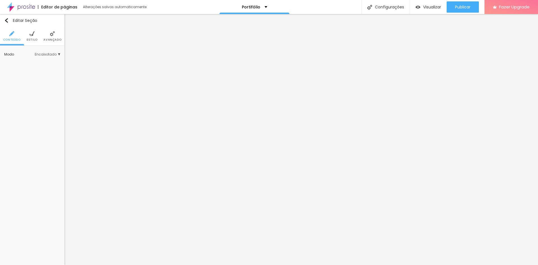
click at [36, 35] on li "Estilo" at bounding box center [32, 36] width 11 height 19
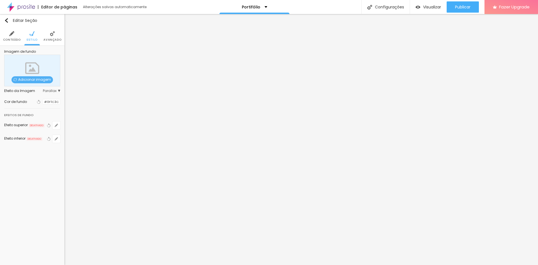
click at [38, 76] on div "Adicionar imagem" at bounding box center [32, 71] width 56 height 32
click at [39, 79] on span "Adicionar imagem" at bounding box center [32, 79] width 42 height 7
drag, startPoint x: 61, startPoint y: 79, endPoint x: 67, endPoint y: 86, distance: 8.8
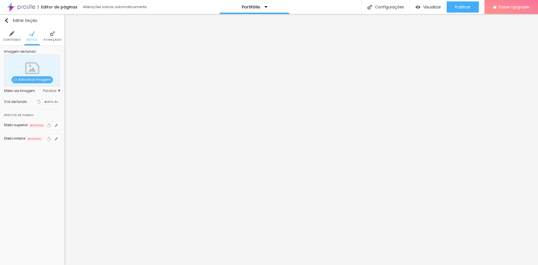
click at [47, 39] on span "Avançado" at bounding box center [52, 39] width 18 height 3
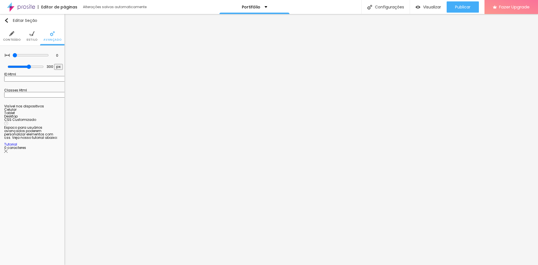
click at [32, 38] on span "Estilo" at bounding box center [32, 39] width 11 height 3
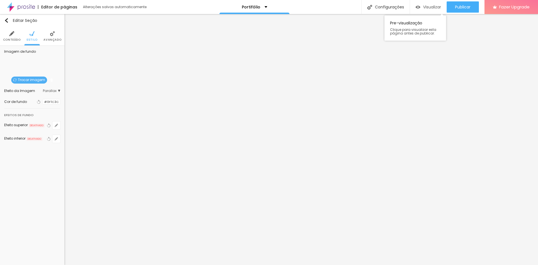
click at [433, 9] on span "Visualizar" at bounding box center [432, 7] width 18 height 4
click at [458, 5] on span "Publicar" at bounding box center [462, 7] width 15 height 4
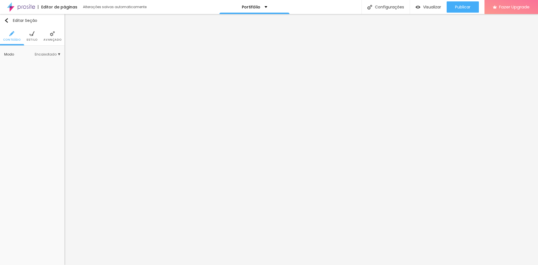
click at [33, 40] on span "Estilo" at bounding box center [32, 39] width 11 height 3
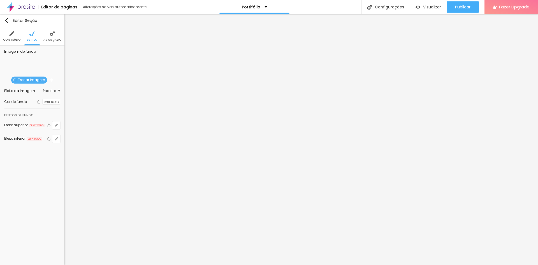
click at [54, 90] on span "Parallax" at bounding box center [51, 90] width 17 height 3
click at [41, 100] on span "Nenhum" at bounding box center [40, 98] width 38 height 3
click at [48, 90] on span "Nenhum" at bounding box center [51, 90] width 18 height 3
click at [50, 91] on span "Nenhum" at bounding box center [51, 90] width 18 height 3
click at [44, 103] on div "Parallax" at bounding box center [36, 106] width 47 height 7
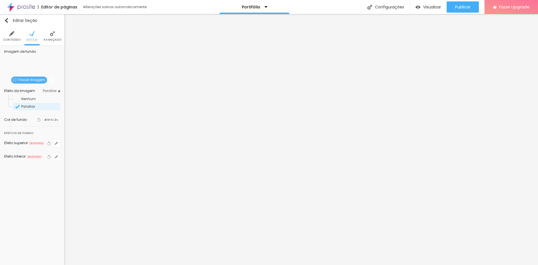
click at [44, 104] on div "Parallax" at bounding box center [36, 106] width 47 height 7
click at [20, 135] on div "Efeitos de fundo" at bounding box center [18, 133] width 29 height 6
click at [47, 37] on li "Avançado" at bounding box center [52, 36] width 18 height 19
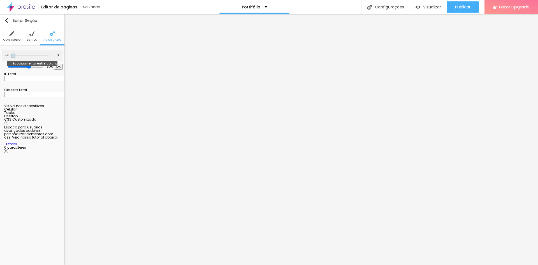
drag, startPoint x: 13, startPoint y: 55, endPoint x: 7, endPoint y: 56, distance: 5.6
click at [11, 56] on input "range" at bounding box center [30, 55] width 38 height 3
drag, startPoint x: 28, startPoint y: 66, endPoint x: 22, endPoint y: 68, distance: 6.0
click at [22, 68] on input "range" at bounding box center [26, 66] width 36 height 4
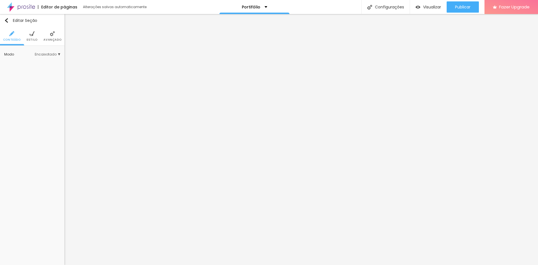
click at [31, 34] on img at bounding box center [31, 33] width 5 height 5
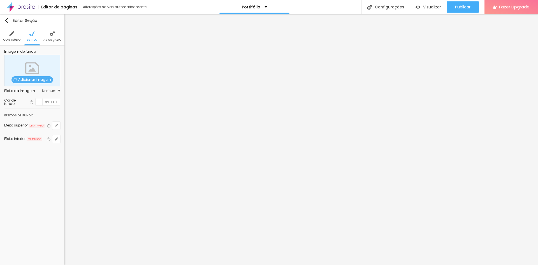
click at [38, 77] on span "Adicionar imagem" at bounding box center [32, 79] width 42 height 7
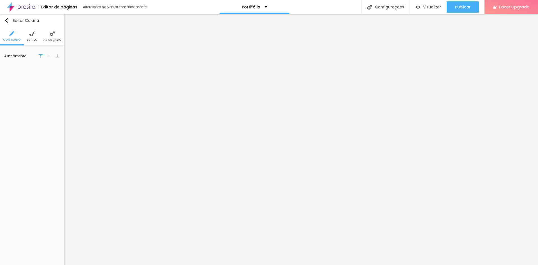
click at [24, 38] on ul "Conteúdo Estilo Avançado" at bounding box center [32, 36] width 64 height 19
click at [34, 37] on li "Estilo" at bounding box center [32, 36] width 11 height 19
click at [48, 35] on li "Avançado" at bounding box center [52, 36] width 18 height 19
click at [464, 6] on span "Publicar" at bounding box center [462, 7] width 15 height 4
click at [426, 7] on span "Visualizar" at bounding box center [432, 7] width 18 height 4
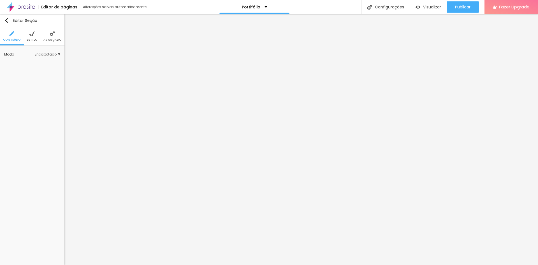
click at [38, 36] on ul "Conteúdo Estilo Avançado" at bounding box center [32, 36] width 64 height 19
click at [33, 36] on img at bounding box center [31, 33] width 5 height 5
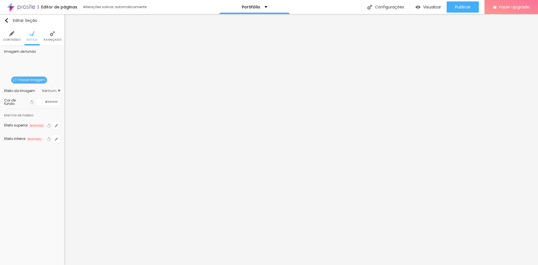
click at [54, 92] on span "Nenhum" at bounding box center [51, 90] width 18 height 3
click at [44, 105] on span "Parallax" at bounding box center [40, 106] width 38 height 3
click at [9, 33] on img at bounding box center [11, 33] width 5 height 5
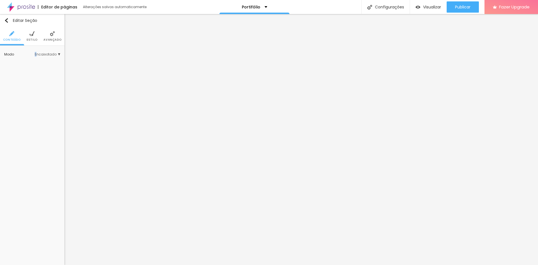
click at [37, 53] on span "Encaixotado" at bounding box center [48, 54] width 26 height 3
click at [36, 71] on span "Completo" at bounding box center [29, 70] width 17 height 5
click at [40, 64] on span "Encaixotado" at bounding box center [32, 62] width 22 height 5
click at [52, 38] on span "Avançado" at bounding box center [52, 39] width 18 height 3
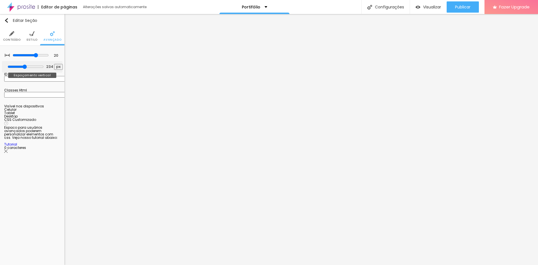
drag, startPoint x: 13, startPoint y: 65, endPoint x: 25, endPoint y: 66, distance: 12.1
click at [25, 66] on input "range" at bounding box center [26, 66] width 36 height 4
click at [31, 37] on li "Estilo" at bounding box center [32, 36] width 11 height 19
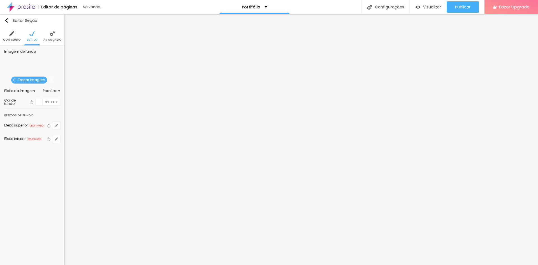
click at [5, 36] on li "Conteúdo" at bounding box center [12, 36] width 18 height 19
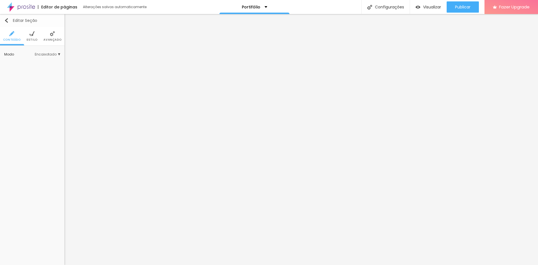
click at [10, 21] on div "Editar Seção" at bounding box center [20, 20] width 33 height 4
click at [10, 21] on div "Editar Coluna" at bounding box center [21, 20] width 35 height 4
click at [45, 37] on li "Avançado" at bounding box center [47, 36] width 18 height 19
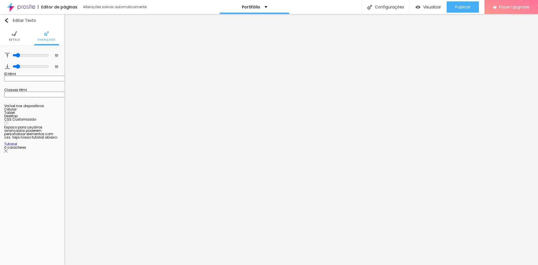
click at [16, 37] on li "Estilo" at bounding box center [14, 36] width 11 height 19
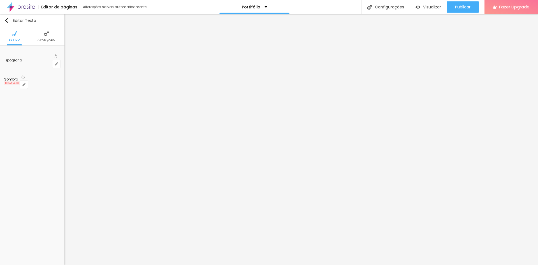
click at [18, 59] on div "Tipografia" at bounding box center [28, 60] width 48 height 3
click at [59, 60] on button "button" at bounding box center [56, 64] width 8 height 8
drag, startPoint x: 75, startPoint y: 95, endPoint x: 87, endPoint y: 98, distance: 12.7
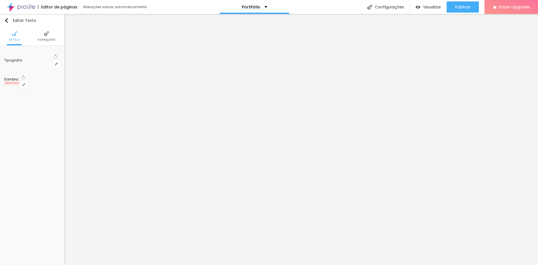
click at [253, 265] on div at bounding box center [269, 265] width 538 height 0
click at [25, 39] on ul "Conteúdo Estilo Avançado" at bounding box center [32, 36] width 64 height 19
click at [28, 38] on span "Estilo" at bounding box center [32, 39] width 11 height 3
click at [39, 35] on ul "Conteúdo Estilo Avançado" at bounding box center [32, 36] width 64 height 19
click at [30, 42] on li "Estilo" at bounding box center [32, 36] width 11 height 19
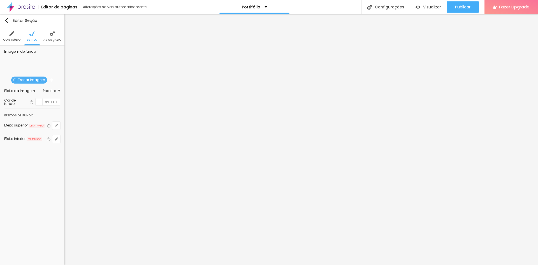
click at [35, 80] on span "Trocar imagem" at bounding box center [29, 80] width 36 height 7
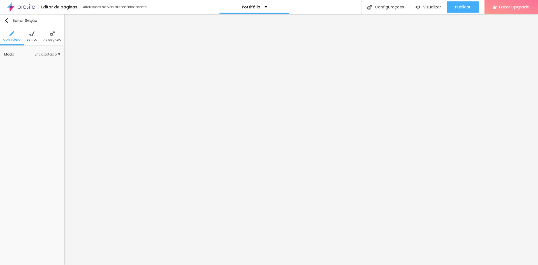
click at [34, 32] on img at bounding box center [31, 33] width 5 height 5
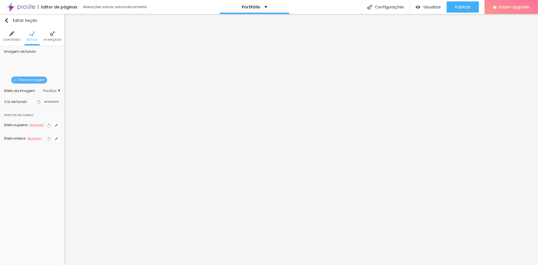
click at [36, 79] on span "Trocar imagem" at bounding box center [29, 80] width 36 height 7
click at [430, 6] on span "Visualizar" at bounding box center [432, 7] width 18 height 4
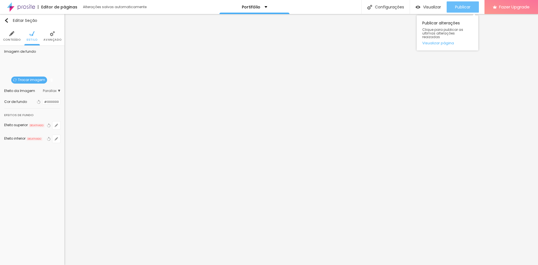
click at [458, 11] on div "Publicar" at bounding box center [462, 6] width 15 height 11
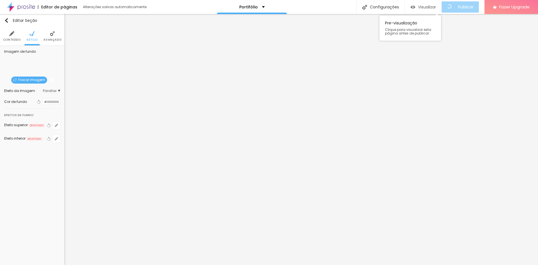
click at [433, 5] on span "Visualizar" at bounding box center [427, 7] width 18 height 4
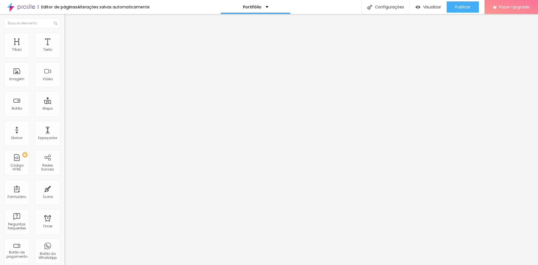
click at [64, 33] on li "Estilo" at bounding box center [96, 36] width 64 height 6
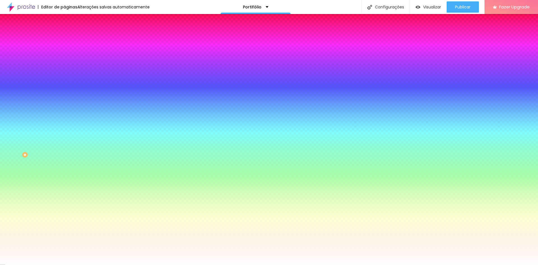
click at [64, 38] on li "Avançado" at bounding box center [96, 41] width 64 height 6
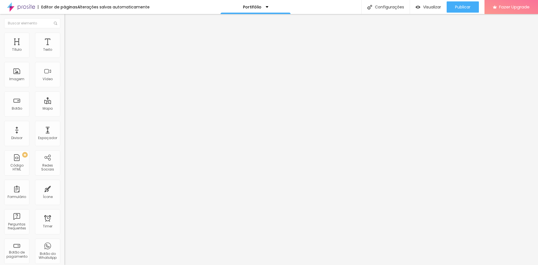
click at [69, 20] on div "Editar Coluna" at bounding box center [86, 20] width 35 height 4
drag, startPoint x: 35, startPoint y: 36, endPoint x: 36, endPoint y: 48, distance: 12.1
click at [64, 36] on li "Estilo" at bounding box center [96, 36] width 64 height 6
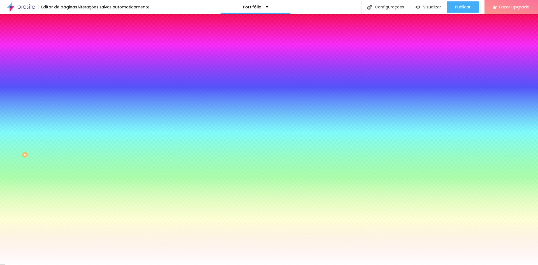
click at [64, 38] on li "Avançado" at bounding box center [96, 41] width 64 height 6
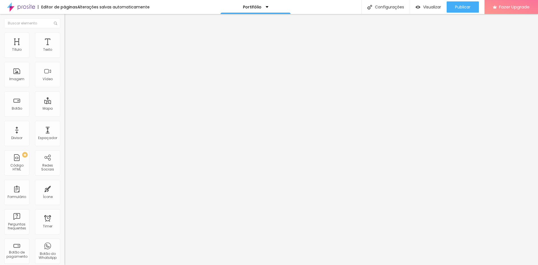
click at [64, 36] on img at bounding box center [66, 35] width 5 height 5
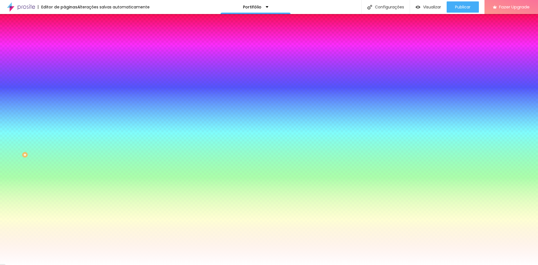
click at [64, 33] on li "Conteúdo" at bounding box center [96, 30] width 64 height 6
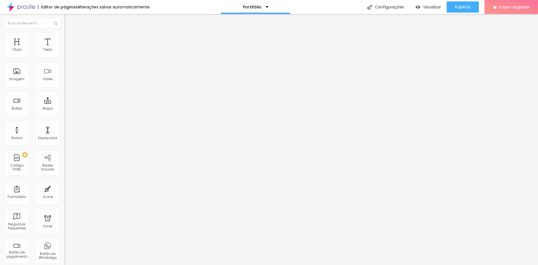
click at [64, 55] on div at bounding box center [96, 54] width 64 height 4
click at [64, 51] on img at bounding box center [66, 49] width 4 height 4
click at [69, 20] on img "button" at bounding box center [71, 20] width 4 height 4
click at [64, 48] on span "Adicionar imagem" at bounding box center [82, 45] width 36 height 5
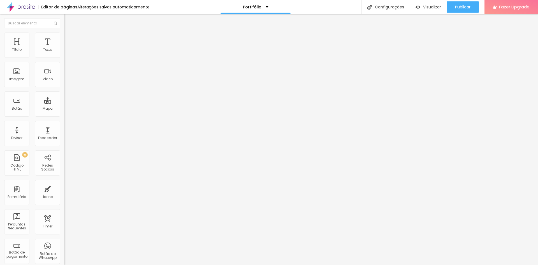
click at [64, 48] on span "Adicionar imagem" at bounding box center [82, 45] width 36 height 5
click at [64, 34] on li "Estilo" at bounding box center [96, 36] width 64 height 6
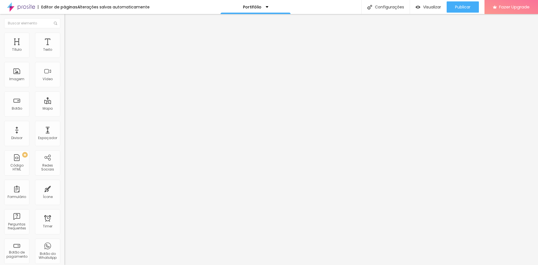
click at [64, 33] on li "Conteúdo" at bounding box center [96, 30] width 64 height 6
click at [64, 48] on span "Adicionar imagem" at bounding box center [82, 45] width 36 height 5
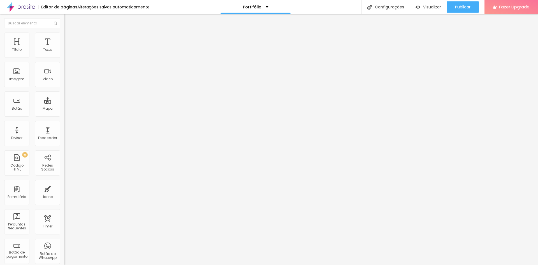
click at [64, 48] on span "Trocar imagem" at bounding box center [79, 45] width 31 height 5
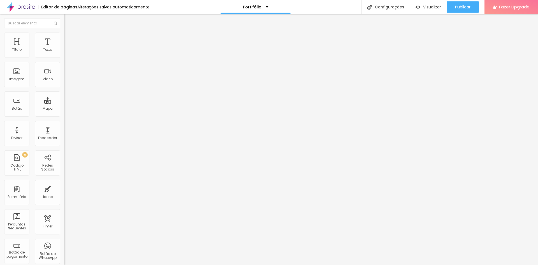
click at [64, 48] on span "Trocar imagem" at bounding box center [79, 45] width 31 height 5
click at [64, 35] on img at bounding box center [66, 35] width 5 height 5
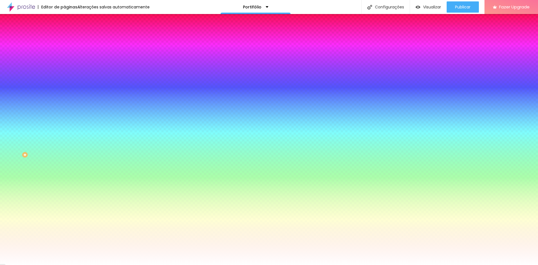
click at [64, 76] on div at bounding box center [96, 76] width 64 height 0
type input "#FFFFFF"
drag, startPoint x: 11, startPoint y: 112, endPoint x: 3, endPoint y: 101, distance: 12.9
click at [64, 101] on div "Imagem de fundo Trocar imagem Efeito da Imagem Parallax Nenhum Parallax Cor de …" at bounding box center [96, 80] width 64 height 73
click at [64, 66] on div "Efeito da Imagem Parallax Nenhum Parallax" at bounding box center [96, 58] width 64 height 15
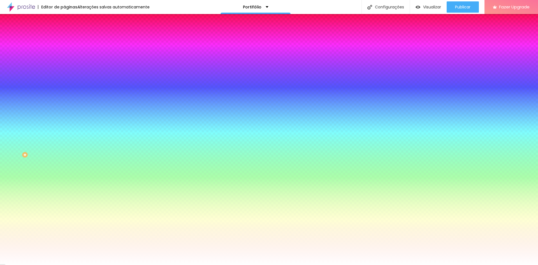
click at [89, 89] on span "DESATIVADO" at bounding box center [99, 86] width 20 height 3
click at [67, 93] on icon "button" at bounding box center [69, 91] width 4 height 4
click at [67, 99] on icon "button" at bounding box center [68, 97] width 3 height 3
click at [34, 265] on div at bounding box center [269, 265] width 538 height 0
click at [70, 40] on span "Avançado" at bounding box center [79, 42] width 19 height 5
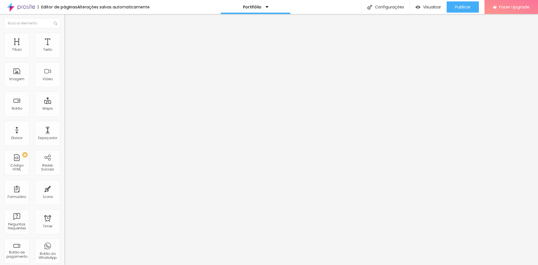
click at [64, 36] on li "Estilo" at bounding box center [96, 36] width 64 height 6
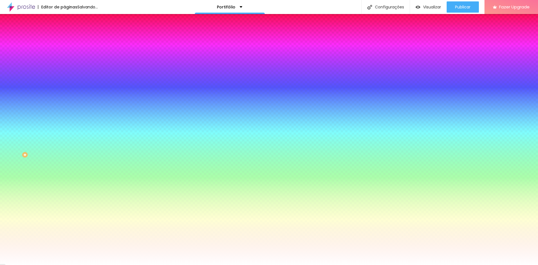
click at [64, 32] on img at bounding box center [66, 29] width 5 height 5
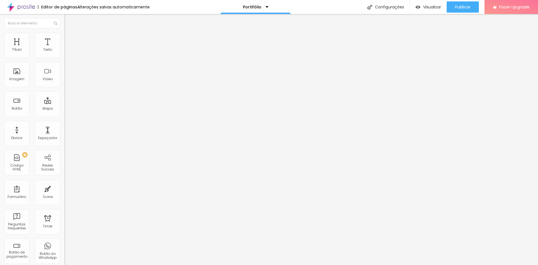
click at [64, 51] on span "Encaixotado" at bounding box center [75, 48] width 22 height 5
click at [64, 60] on span "Completo" at bounding box center [72, 57] width 17 height 5
click at [64, 54] on span "Encaixotado" at bounding box center [75, 52] width 22 height 5
click at [69, 20] on img "button" at bounding box center [71, 20] width 4 height 4
click at [64, 33] on li "Conteúdo" at bounding box center [96, 30] width 64 height 6
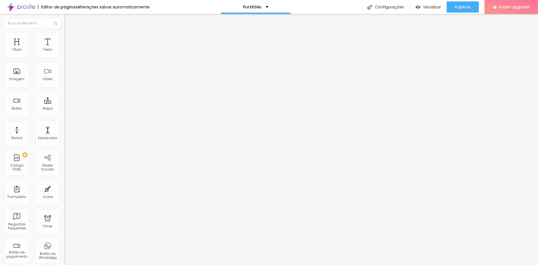
drag, startPoint x: 26, startPoint y: 36, endPoint x: 28, endPoint y: 41, distance: 5.2
click at [64, 36] on ul "Conteúdo Estilo Avançado" at bounding box center [96, 35] width 64 height 17
click at [64, 34] on li "Estilo" at bounding box center [96, 36] width 64 height 6
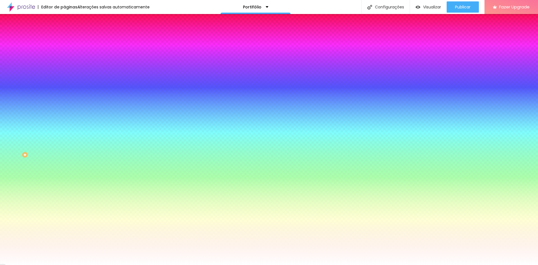
click at [64, 58] on span "Parallax" at bounding box center [71, 56] width 14 height 5
click at [64, 62] on span "Nenhum" at bounding box center [71, 59] width 15 height 5
click at [64, 58] on span "Nenhum" at bounding box center [71, 56] width 15 height 5
click at [64, 67] on span "Parallax" at bounding box center [71, 64] width 14 height 5
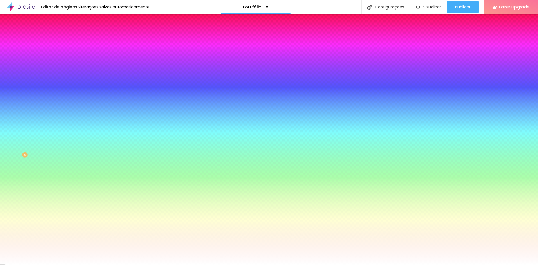
click at [70, 40] on span "Avançado" at bounding box center [79, 42] width 19 height 5
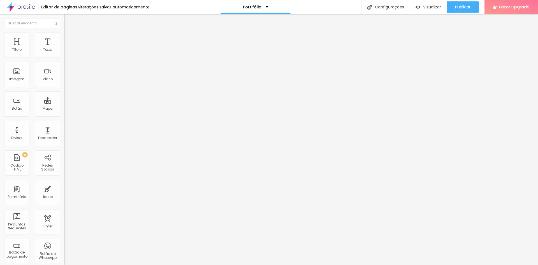
click at [70, 39] on span "Estilo" at bounding box center [74, 36] width 9 height 5
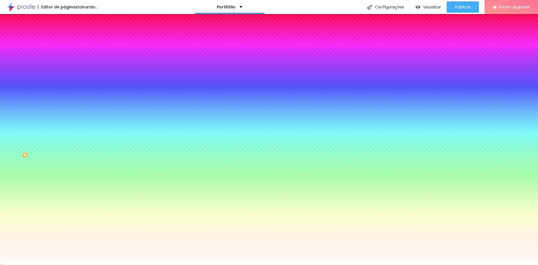
drag, startPoint x: 39, startPoint y: 103, endPoint x: 42, endPoint y: 105, distance: 4.3
click at [64, 76] on div at bounding box center [96, 76] width 64 height 0
drag, startPoint x: 56, startPoint y: 116, endPoint x: 63, endPoint y: 145, distance: 30.4
click at [57, 142] on div at bounding box center [269, 132] width 538 height 265
click at [69, 20] on img "button" at bounding box center [71, 20] width 4 height 4
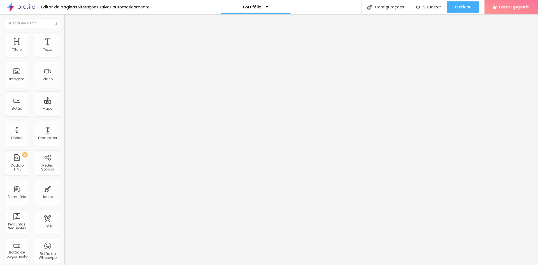
click at [64, 37] on li "Estilo" at bounding box center [96, 36] width 64 height 6
type input "99"
type input "82"
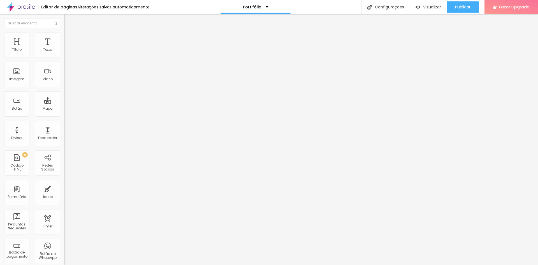
type input "26"
type input "25"
type input "23"
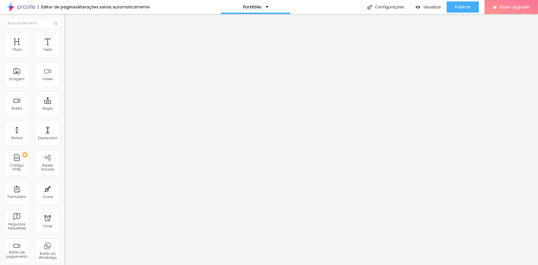
type input "23"
type input "20"
type input "18"
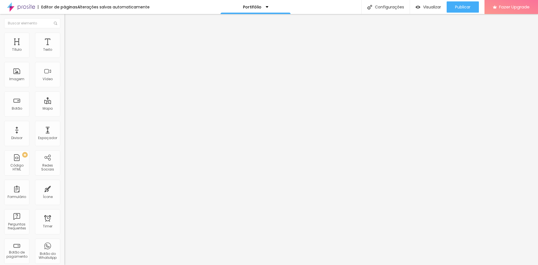
type input "16"
type input "5"
type input "0"
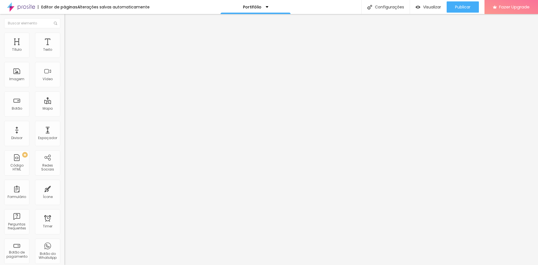
type input "0"
drag, startPoint x: 14, startPoint y: 71, endPoint x: 8, endPoint y: 78, distance: 9.3
click at [64, 123] on input "range" at bounding box center [82, 125] width 36 height 4
click at [64, 36] on li "Estilo" at bounding box center [96, 36] width 64 height 6
type input "7"
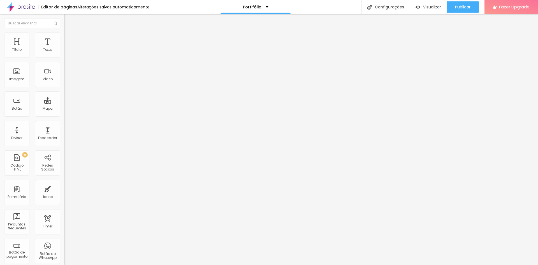
type input "7"
type input "38"
type input "53"
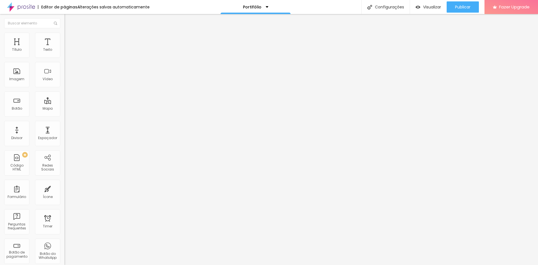
type input "54"
type input "46"
type input "16"
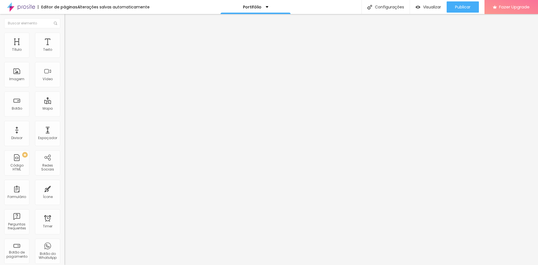
type input "16"
type input "0"
drag, startPoint x: 13, startPoint y: 70, endPoint x: 8, endPoint y: 61, distance: 10.5
click at [64, 123] on input "range" at bounding box center [82, 125] width 36 height 4
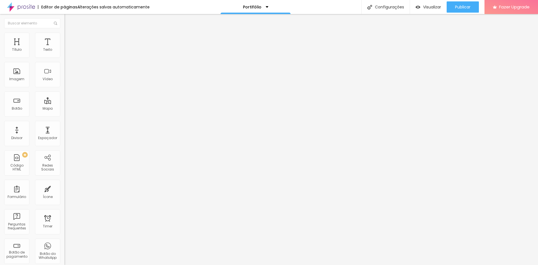
click at [64, 38] on img at bounding box center [66, 40] width 5 height 5
type input "11"
type input "17"
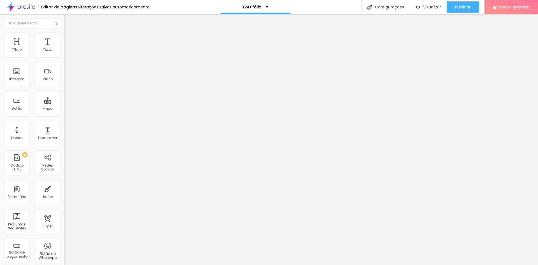
type input "30"
type input "28"
type input "21"
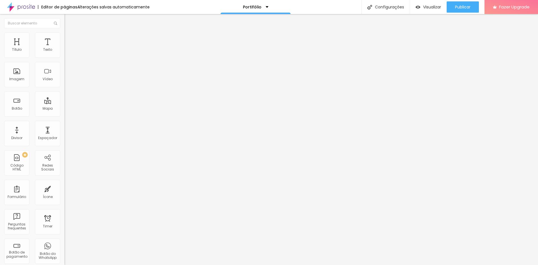
type input "21"
type input "14"
type input "10"
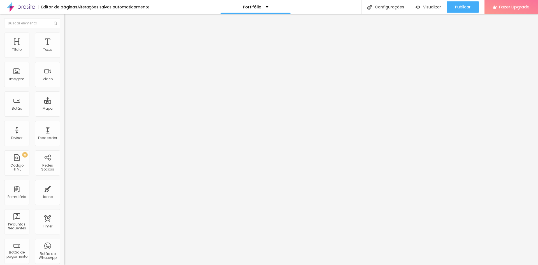
type input "9"
type input "8"
type input "7"
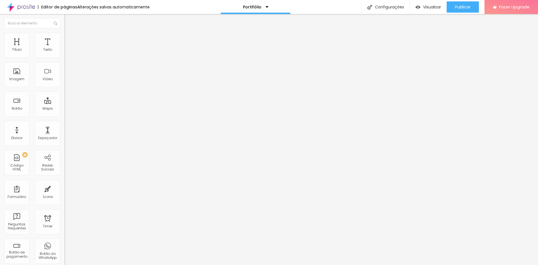
type input "7"
type input "5"
type input "3"
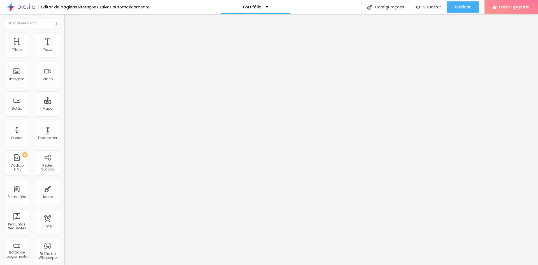
type input "2"
type input "0"
drag, startPoint x: 17, startPoint y: 66, endPoint x: -4, endPoint y: 66, distance: 20.8
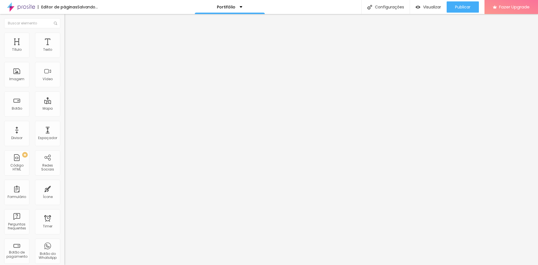
type input "0"
click at [64, 188] on input "range" at bounding box center [82, 190] width 36 height 4
click at [64, 37] on li "Estilo" at bounding box center [96, 36] width 64 height 6
click at [67, 151] on icon "button" at bounding box center [68, 152] width 3 height 3
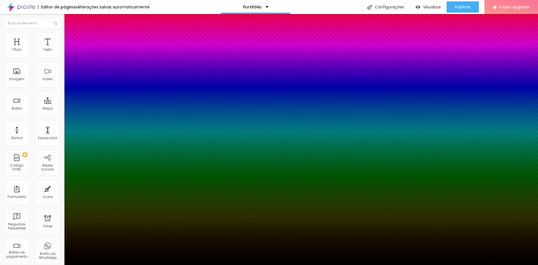
click at [42, 265] on div at bounding box center [269, 265] width 538 height 0
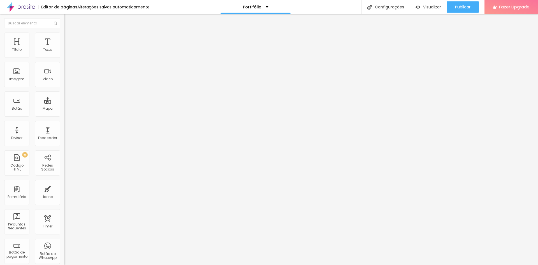
click at [70, 41] on span "Avançado" at bounding box center [79, 42] width 19 height 5
click at [64, 32] on img at bounding box center [66, 29] width 5 height 5
click at [64, 88] on span "Original" at bounding box center [70, 85] width 13 height 5
click at [64, 91] on span "Cinema" at bounding box center [71, 88] width 14 height 5
click at [64, 88] on span "Original" at bounding box center [70, 85] width 13 height 5
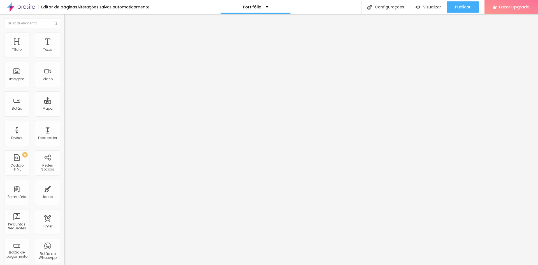
click at [64, 91] on span "Cinema" at bounding box center [71, 88] width 14 height 5
click at [64, 36] on ul "Conteúdo Estilo Avançado" at bounding box center [96, 35] width 64 height 17
click at [64, 35] on img at bounding box center [66, 35] width 5 height 5
click at [64, 38] on li "Avançado" at bounding box center [96, 41] width 64 height 6
click at [64, 36] on li "Estilo" at bounding box center [96, 36] width 64 height 6
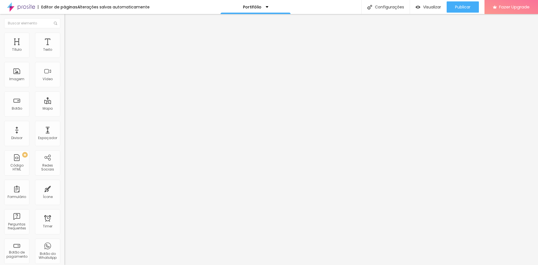
drag, startPoint x: 59, startPoint y: 59, endPoint x: 69, endPoint y: 60, distance: 10.1
click at [69, 57] on input "range" at bounding box center [82, 55] width 36 height 4
click at [64, 53] on input "100" at bounding box center [76, 50] width 24 height 6
drag, startPoint x: 42, startPoint y: 55, endPoint x: 45, endPoint y: 56, distance: 3.5
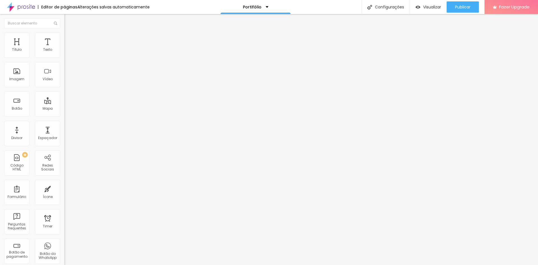
click at [64, 53] on input "100" at bounding box center [76, 50] width 24 height 6
drag, startPoint x: 43, startPoint y: 55, endPoint x: 49, endPoint y: 55, distance: 5.3
click at [64, 53] on div "100 px %" at bounding box center [96, 50] width 64 height 6
type input "2"
type input "10"
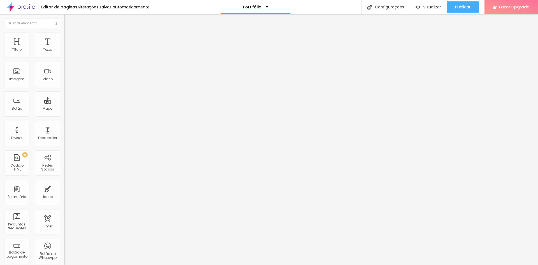
type input "20"
type input "100"
type input "10"
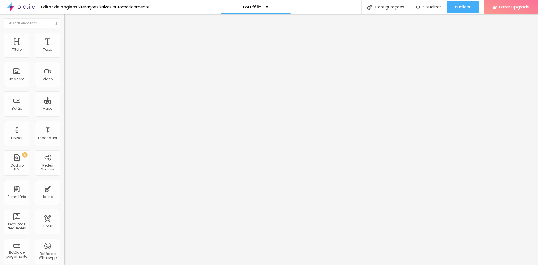
type input "10"
type input "1"
type input "10"
type input "55"
type input "2"
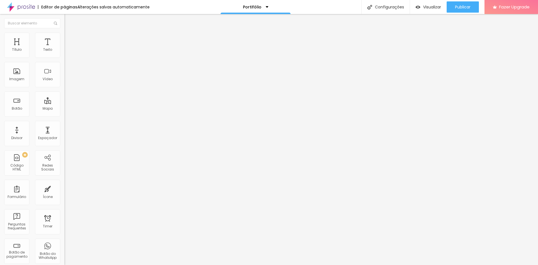
type input "10"
type input "20"
type input "100"
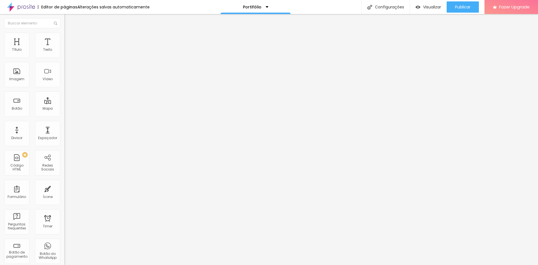
click at [69, 19] on img "button" at bounding box center [71, 20] width 4 height 4
click at [457, 6] on span "Publicar" at bounding box center [462, 7] width 15 height 4
click at [430, 8] on span "Visualizar" at bounding box center [427, 7] width 18 height 4
click at [64, 33] on img at bounding box center [66, 35] width 5 height 5
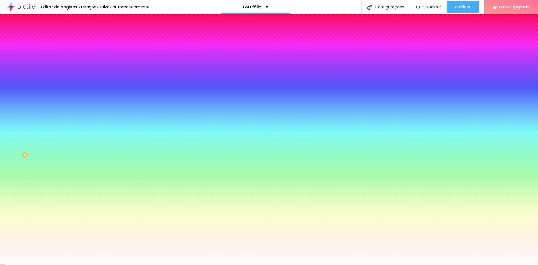
click at [70, 40] on span "Avançado" at bounding box center [79, 42] width 19 height 5
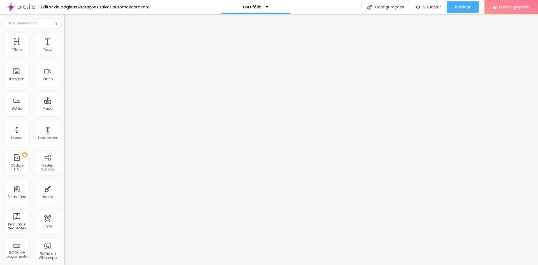
type input "15"
type input "10"
type input "5"
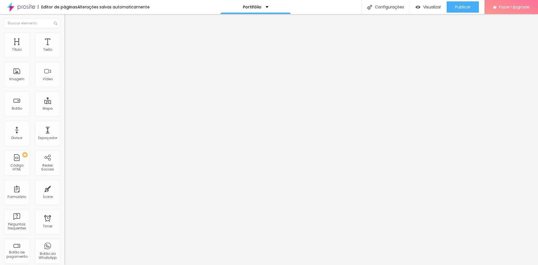
type input "5"
type input "0"
drag, startPoint x: 22, startPoint y: 55, endPoint x: -4, endPoint y: 57, distance: 25.8
type input "0"
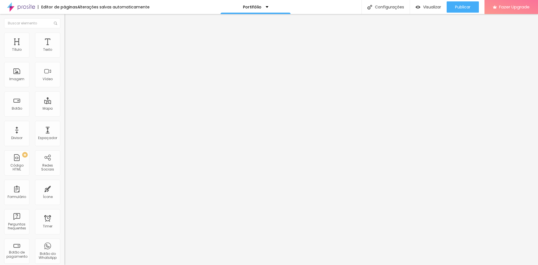
click at [64, 109] on input "range" at bounding box center [82, 111] width 36 height 4
drag, startPoint x: 33, startPoint y: 36, endPoint x: 31, endPoint y: 44, distance: 9.0
click at [64, 36] on img at bounding box center [66, 35] width 5 height 5
click at [70, 41] on span "Avançado" at bounding box center [79, 42] width 19 height 5
click at [70, 40] on span "Avançado" at bounding box center [79, 42] width 19 height 5
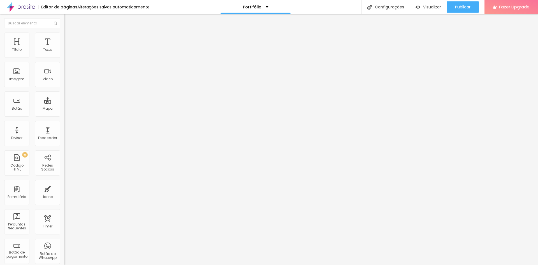
click at [64, 34] on img at bounding box center [66, 35] width 5 height 5
click at [70, 33] on span "Conteúdo" at bounding box center [78, 30] width 17 height 5
click at [64, 33] on li "Estilo" at bounding box center [96, 36] width 64 height 6
type input "35"
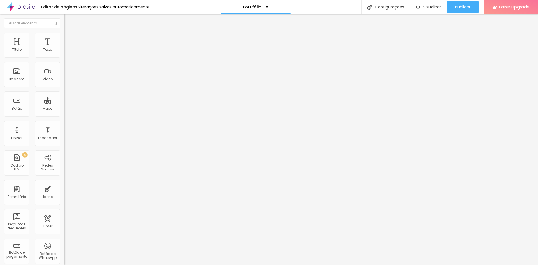
type input "0"
drag, startPoint x: 13, startPoint y: 70, endPoint x: 1, endPoint y: 49, distance: 24.3
click at [64, 123] on input "range" at bounding box center [82, 125] width 36 height 4
click at [64, 36] on li "Estilo" at bounding box center [96, 36] width 64 height 6
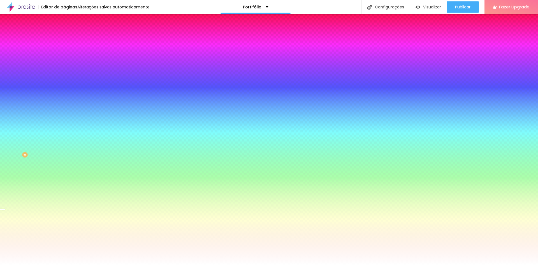
click at [70, 33] on span "Conteúdo" at bounding box center [78, 30] width 17 height 5
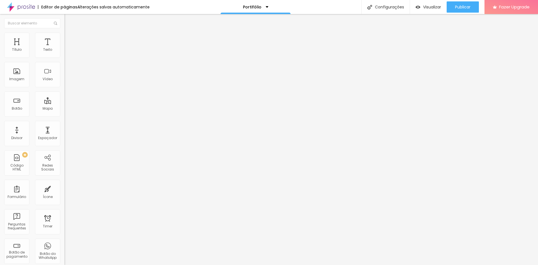
click at [64, 51] on span "Encaixotado" at bounding box center [75, 48] width 22 height 5
click at [64, 59] on div "Completo" at bounding box center [96, 57] width 64 height 3
click at [70, 38] on span "Estilo" at bounding box center [74, 36] width 9 height 5
drag, startPoint x: 9, startPoint y: 35, endPoint x: 19, endPoint y: 46, distance: 14.9
click at [64, 33] on li "Conteúdo" at bounding box center [96, 30] width 64 height 6
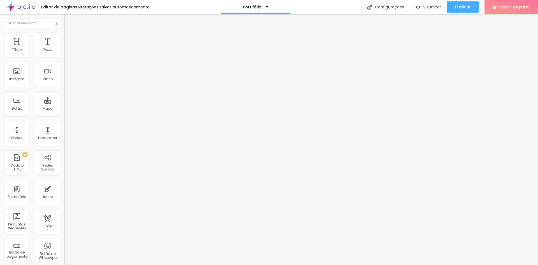
click at [64, 88] on span "16:9 Cinema" at bounding box center [74, 85] width 21 height 5
click at [64, 96] on span "Padrão" at bounding box center [70, 94] width 13 height 5
click at [64, 100] on span "Quadrado" at bounding box center [73, 97] width 18 height 5
click at [64, 103] on span "Original" at bounding box center [70, 100] width 13 height 5
click at [64, 91] on span "Cinema" at bounding box center [71, 88] width 14 height 5
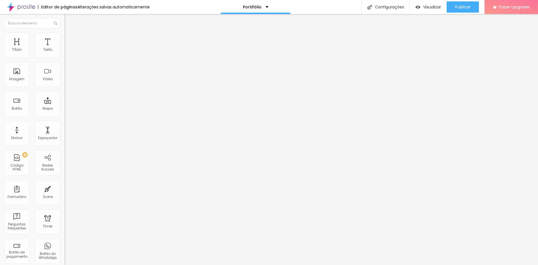
click at [64, 88] on span "Original" at bounding box center [70, 85] width 13 height 5
click at [64, 91] on span "Cinema" at bounding box center [71, 88] width 14 height 5
click at [64, 36] on img at bounding box center [66, 35] width 5 height 5
click at [64, 38] on li "Avançado" at bounding box center [96, 41] width 64 height 6
type input "11"
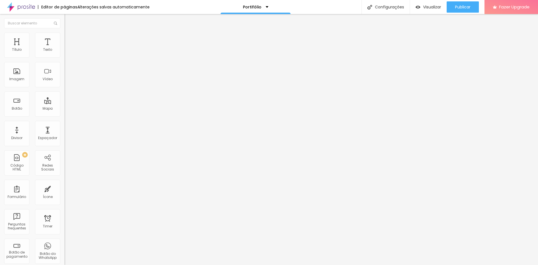
type input "11"
type input "12"
type input "17"
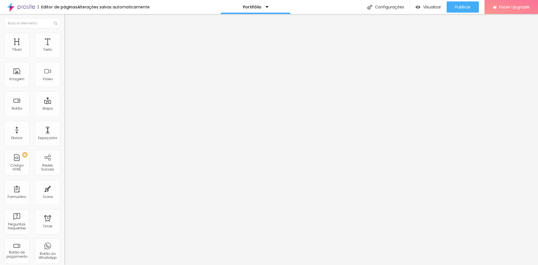
type input "22"
type input "24"
type input "25"
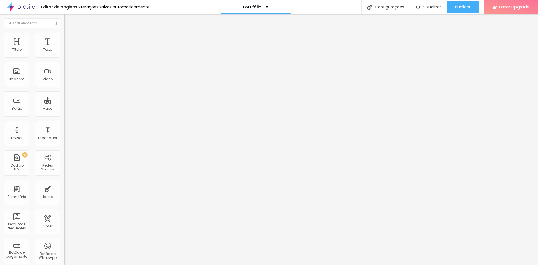
type input "25"
type input "26"
type input "25"
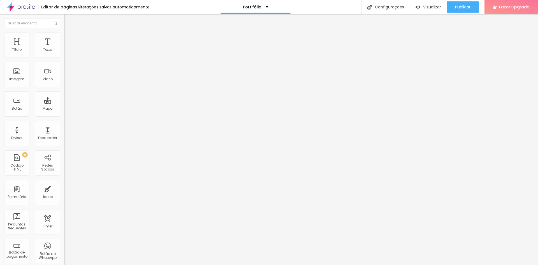
type input "14"
type input "11"
type input "7"
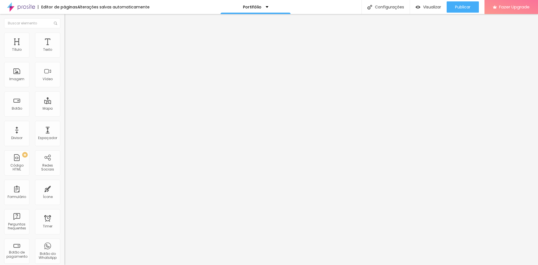
type input "7"
type input "6"
type input "5"
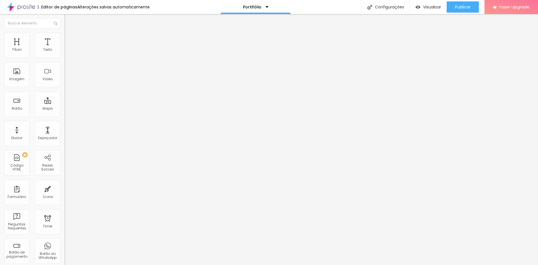
type input "4"
type input "3"
type input "2"
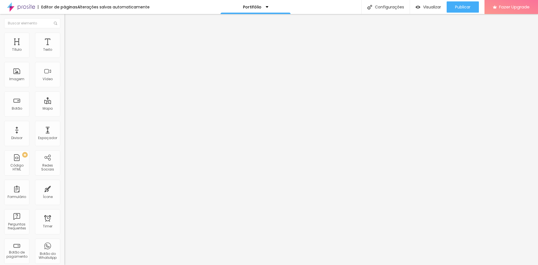
type input "2"
type input "3"
type input "11"
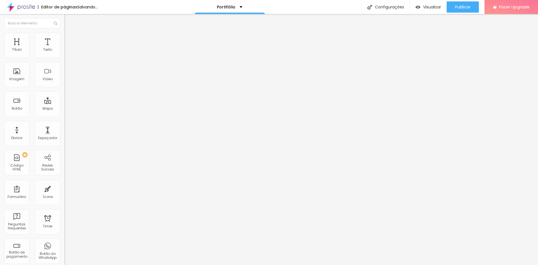
type input "12"
type input "14"
type input "15"
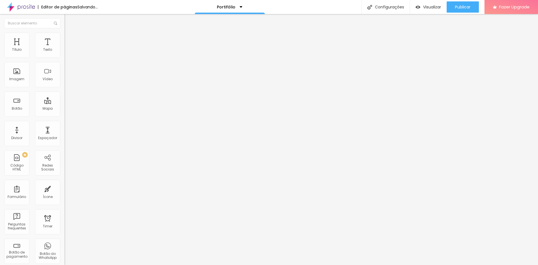
type input "15"
type input "16"
type input "17"
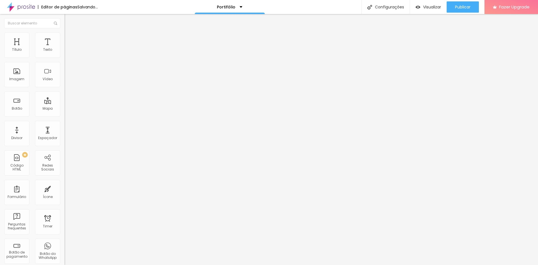
type input "18"
type input "19"
type input "20"
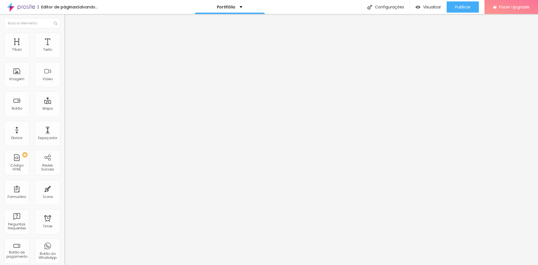
type input "20"
type input "21"
type input "22"
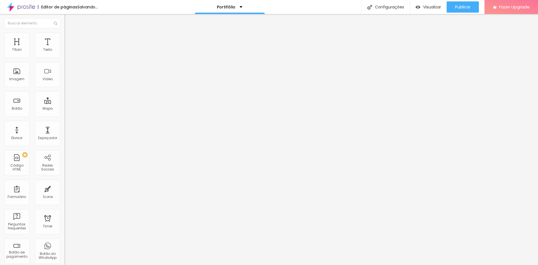
type input "24"
type input "27"
type input "28"
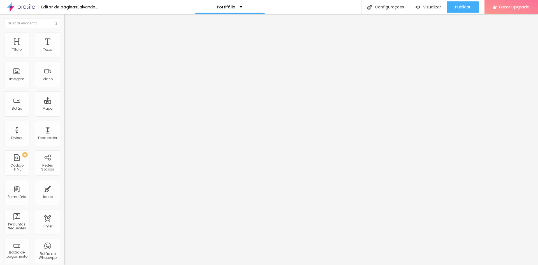
type input "28"
type input "30"
type input "31"
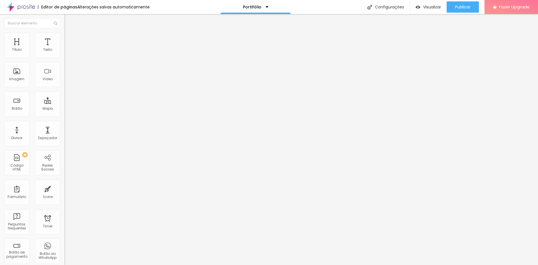
type input "32"
type input "33"
type input "34"
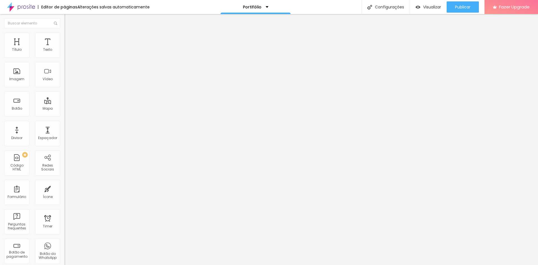
type input "34"
type input "32"
type input "31"
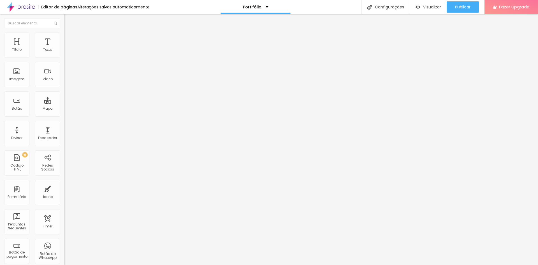
type input "30"
type input "29"
type input "30"
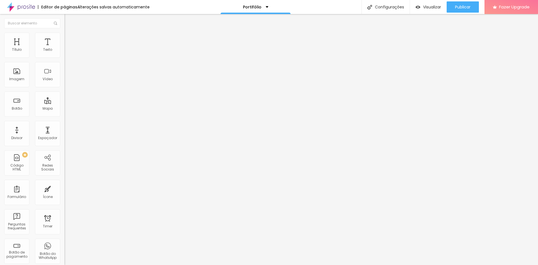
type input "30"
drag, startPoint x: 16, startPoint y: 54, endPoint x: 26, endPoint y: 65, distance: 14.3
type input "30"
click at [64, 109] on input "range" at bounding box center [82, 111] width 36 height 4
click at [438, 6] on span "Visualizar" at bounding box center [432, 7] width 18 height 4
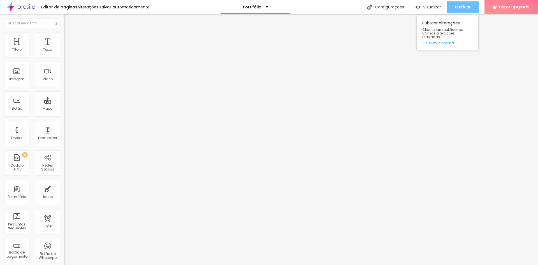
click at [450, 6] on button "Publicar" at bounding box center [463, 6] width 32 height 11
click at [64, 36] on li "Estilo" at bounding box center [96, 36] width 64 height 6
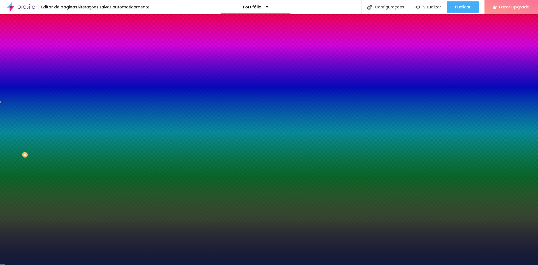
click at [64, 82] on div "#0F1B3A" at bounding box center [96, 79] width 64 height 6
click at [64, 82] on input "#0F1B3A" at bounding box center [97, 79] width 67 height 6
drag, startPoint x: 48, startPoint y: 102, endPoint x: 63, endPoint y: 102, distance: 15.4
click at [64, 102] on div "Imagem de fundo Adicionar imagem Efeito da Imagem Nenhum Nenhum Parallax Cor de…" at bounding box center [96, 80] width 64 height 73
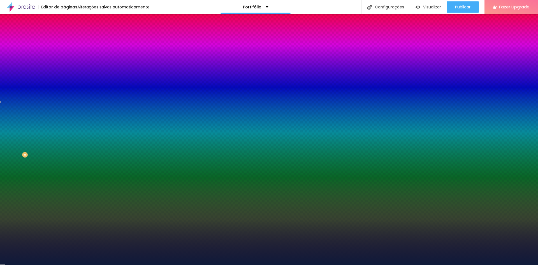
paste input "556B2F"
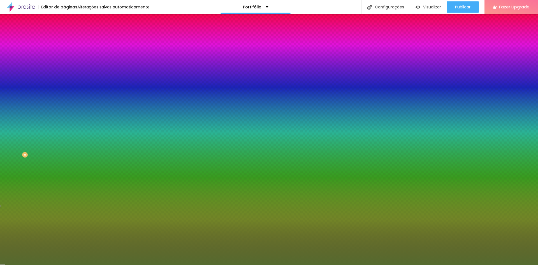
click at [64, 76] on div at bounding box center [96, 76] width 64 height 0
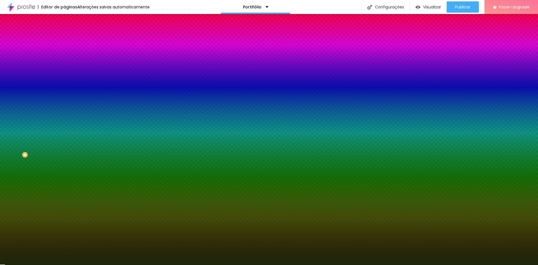
drag, startPoint x: 31, startPoint y: 135, endPoint x: 36, endPoint y: 145, distance: 11.3
click at [36, 145] on div at bounding box center [269, 132] width 538 height 265
click at [64, 82] on input "#1D260A" at bounding box center [97, 79] width 67 height 6
paste input "F3B4D"
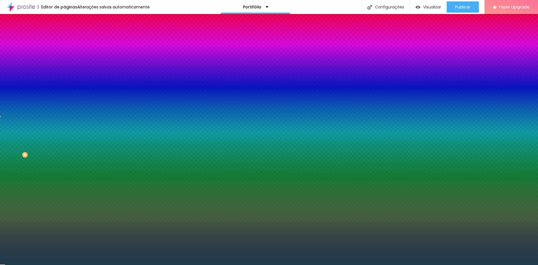
type input "#1F3B4D"
click at [64, 186] on div "Editar Seção Conteúdo Estilo Avançado Imagem de fundo Adicionar imagem Efeito d…" at bounding box center [96, 139] width 64 height 251
click at [69, 19] on img "button" at bounding box center [71, 20] width 4 height 4
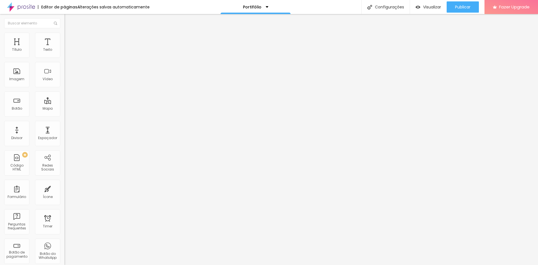
click at [64, 16] on button "Editar Seção" at bounding box center [96, 20] width 64 height 13
click at [64, 80] on img at bounding box center [66, 78] width 4 height 4
click at [64, 75] on img at bounding box center [66, 74] width 4 height 4
click at [64, 34] on li "Estilo" at bounding box center [96, 36] width 64 height 6
type input "20"
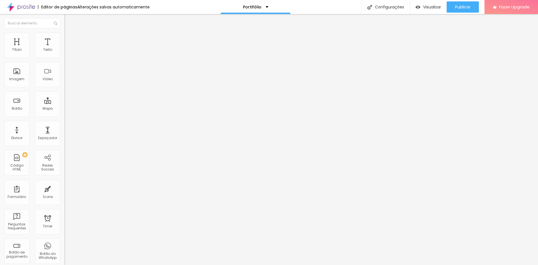
type input "20"
type input "23"
type input "21"
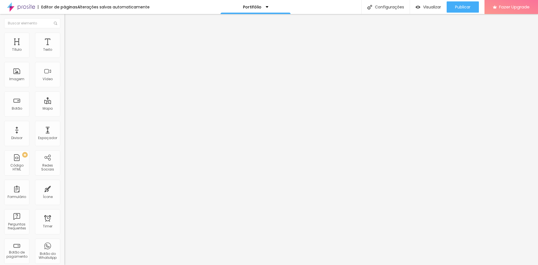
type input "11"
type input "3"
type input "0"
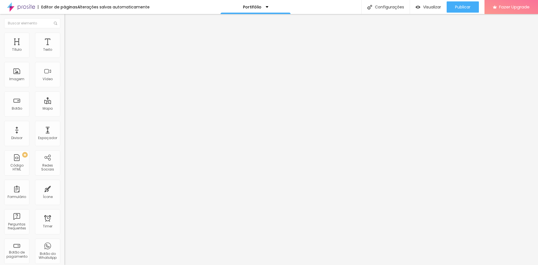
type input "0"
type input "2"
type input "3"
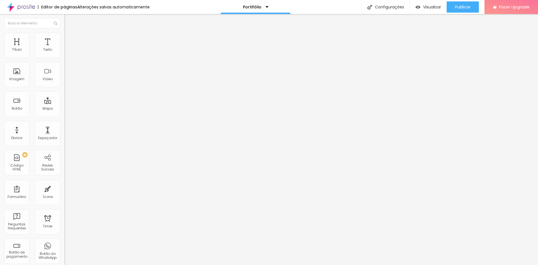
type input "5"
type input "7"
type input "8"
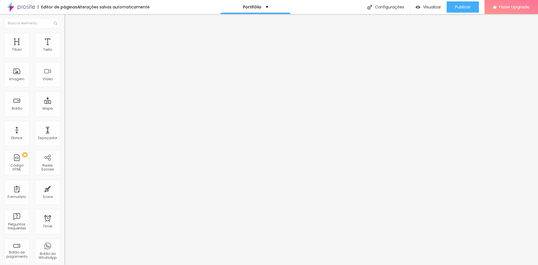
drag, startPoint x: 13, startPoint y: 70, endPoint x: -29, endPoint y: 74, distance: 41.9
click at [64, 123] on input "range" at bounding box center [82, 125] width 36 height 4
click at [64, 18] on button "Editar Imagem" at bounding box center [96, 20] width 64 height 13
click at [69, 22] on img "button" at bounding box center [71, 20] width 4 height 4
drag, startPoint x: 34, startPoint y: 62, endPoint x: -6, endPoint y: 61, distance: 40.4
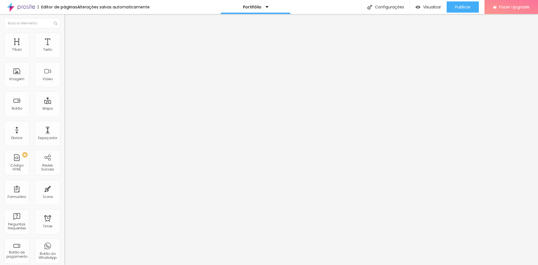
click at [0, 61] on html "Editor de páginas Alterações salvas automaticamente Portifólio Configurações Co…" at bounding box center [269, 132] width 538 height 265
drag, startPoint x: 460, startPoint y: 6, endPoint x: 457, endPoint y: 7, distance: 3.8
click at [461, 6] on span "Publicar" at bounding box center [462, 7] width 15 height 4
click at [421, 9] on div "Visualizar" at bounding box center [424, 7] width 26 height 5
